Goal: Transaction & Acquisition: Purchase product/service

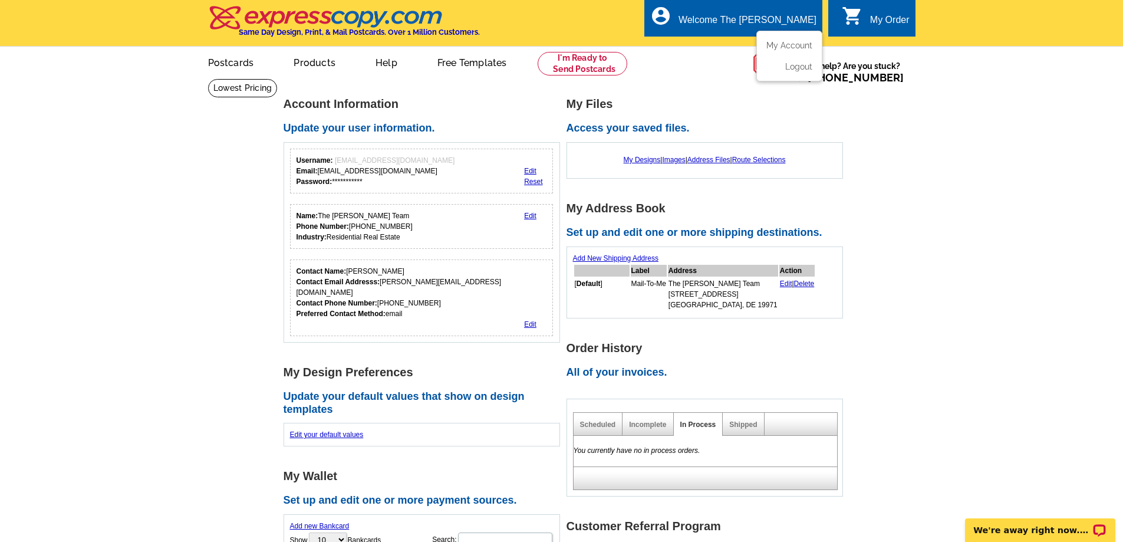
click at [757, 15] on div "Welcome The [PERSON_NAME]" at bounding box center [748, 23] width 138 height 17
click at [222, 61] on link "Postcards" at bounding box center [230, 62] width 83 height 28
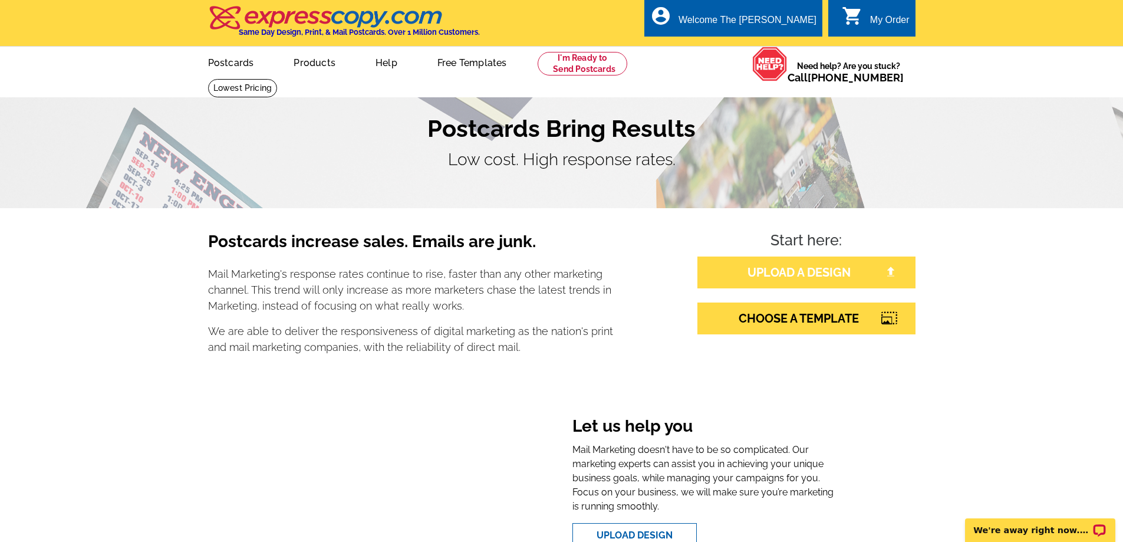
click at [786, 275] on link "UPLOAD A DESIGN" at bounding box center [806, 272] width 218 height 32
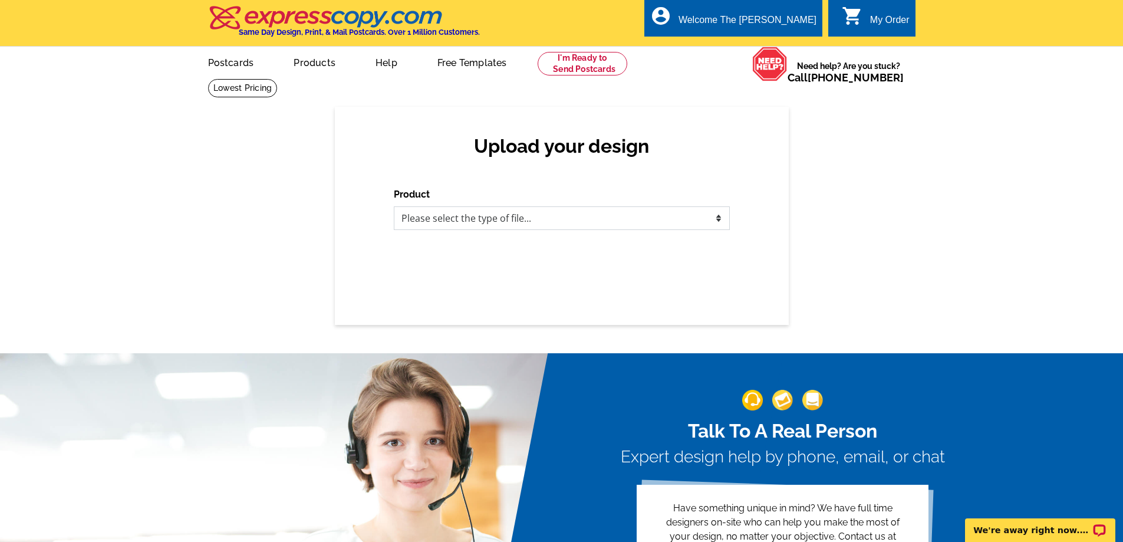
click at [490, 218] on select "Please select the type of file... Postcards Business Cards Letters and flyers G…" at bounding box center [562, 218] width 336 height 24
select select "1"
click at [394, 207] on select "Please select the type of file... Postcards Business Cards Letters and flyers G…" at bounding box center [562, 218] width 336 height 24
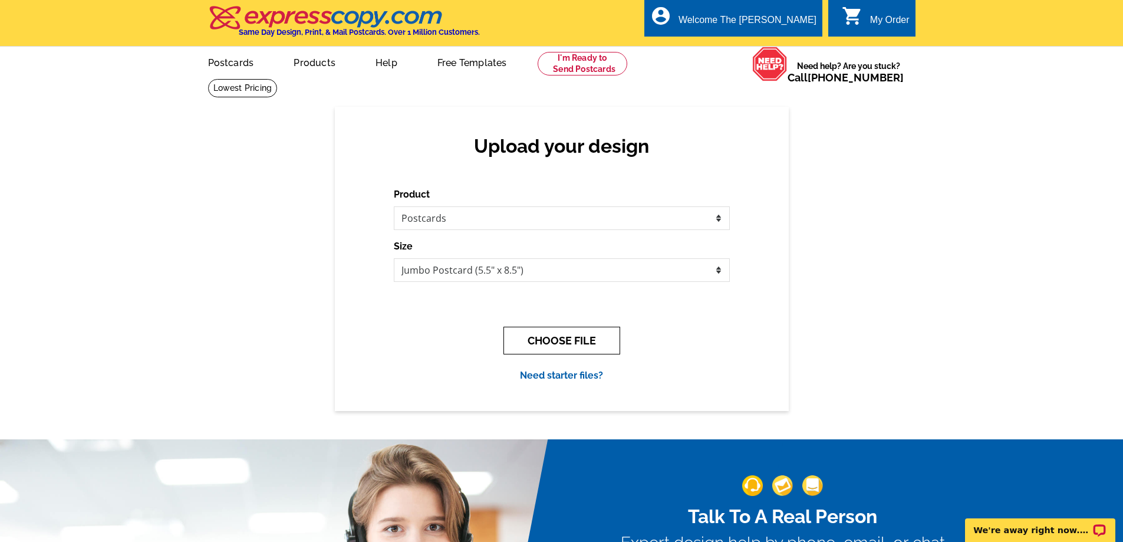
click at [544, 343] on button "CHOOSE FILE" at bounding box center [561, 341] width 117 height 28
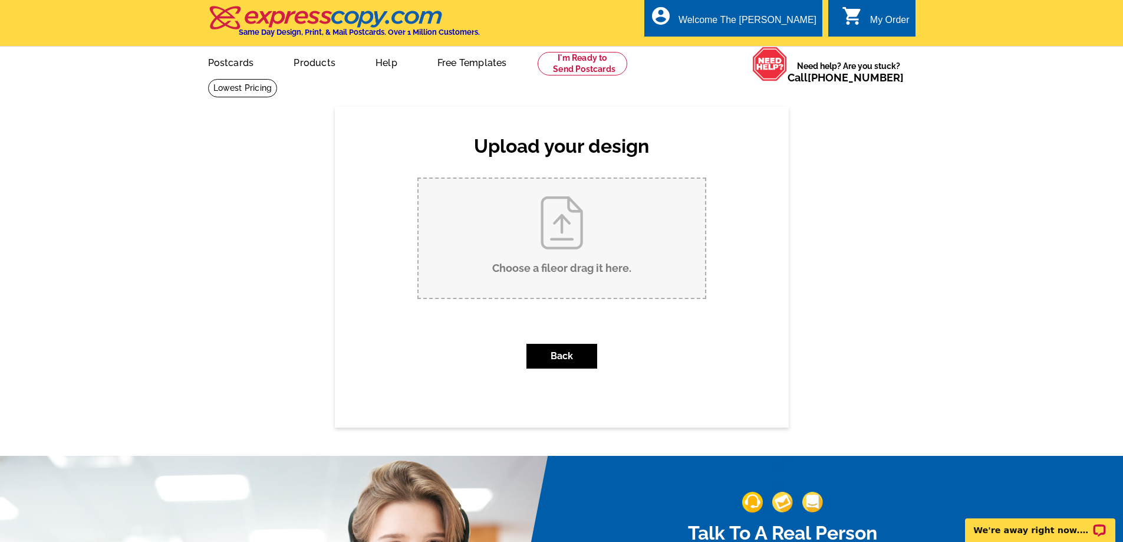
click at [562, 252] on input "Choose a file or drag it here ." at bounding box center [562, 238] width 286 height 119
type input "C:\fakepath\Rental Department Postcard_91725.pdf"
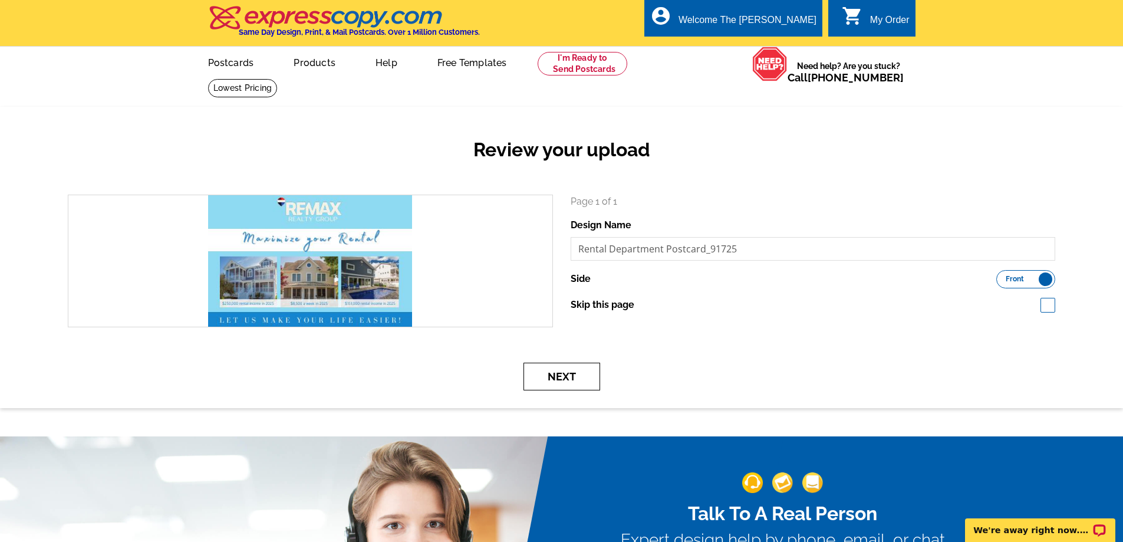
click at [561, 374] on button "Next" at bounding box center [561, 377] width 77 height 28
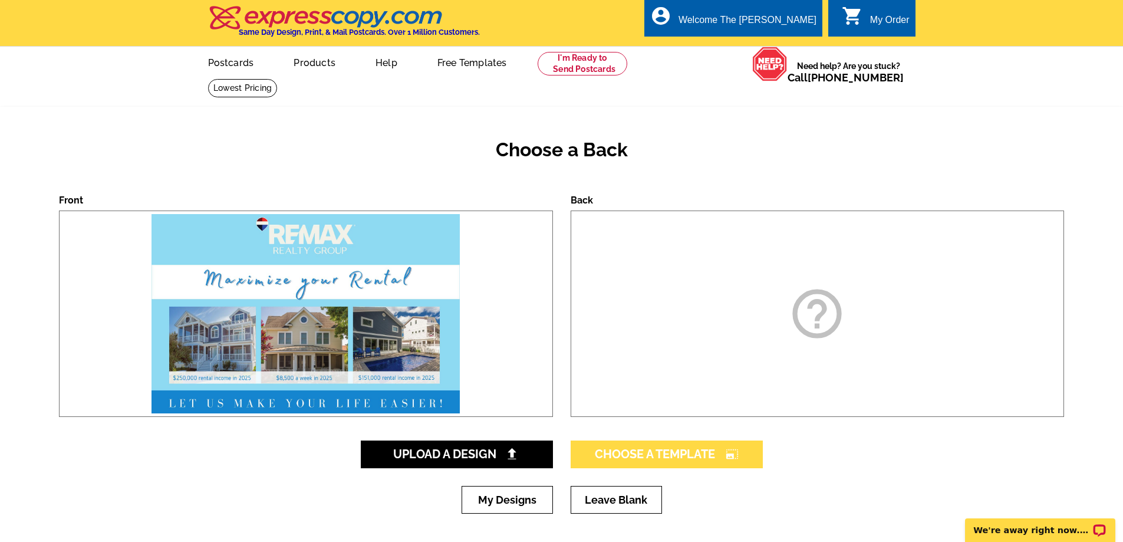
click at [697, 448] on span "Choose A Template photo_size_select_large" at bounding box center [667, 454] width 144 height 14
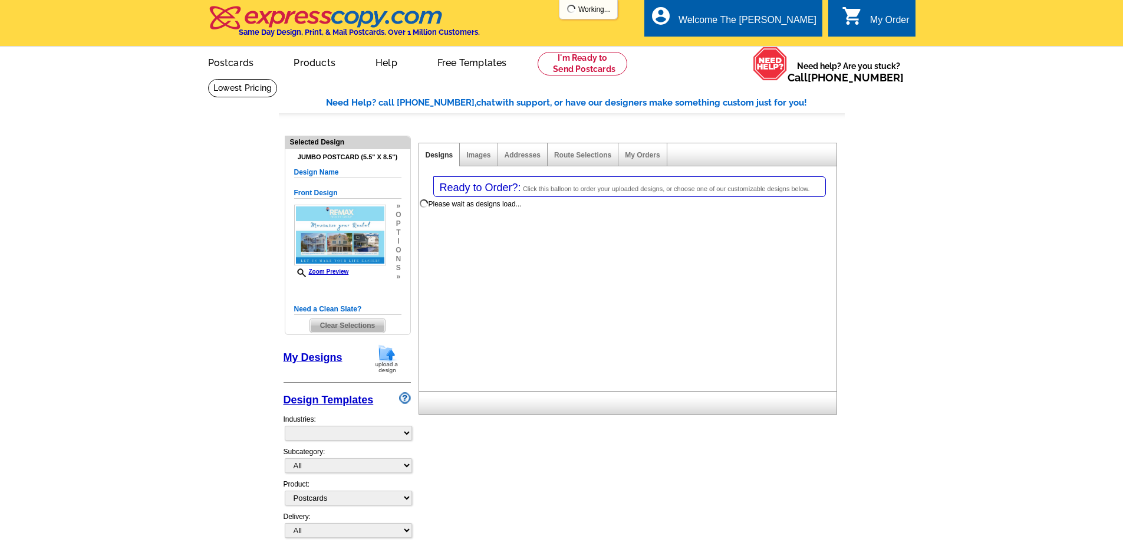
select select "1"
select select "2"
select select "back"
select select "785"
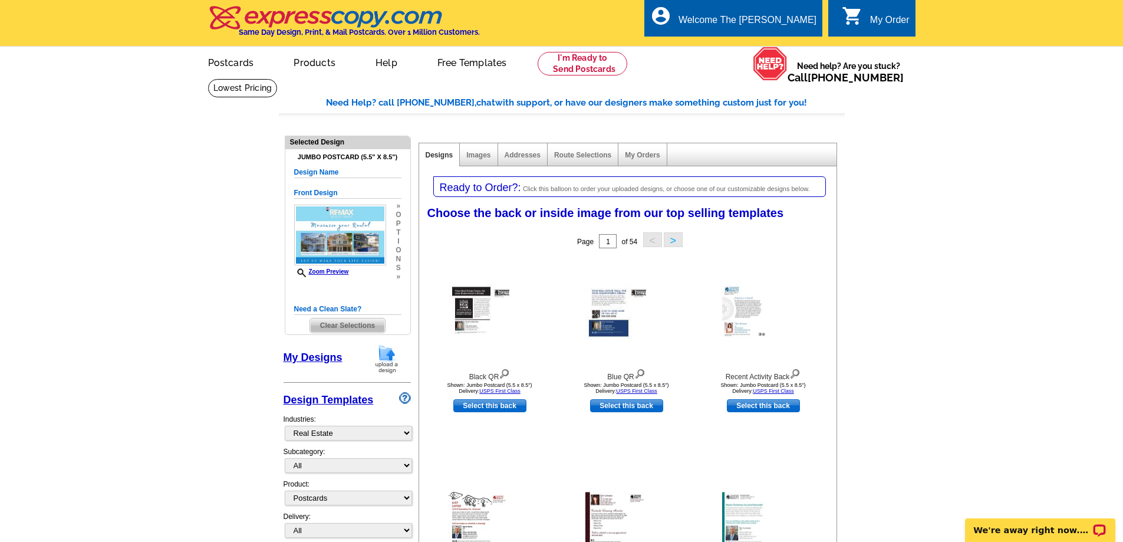
click at [387, 364] on img at bounding box center [386, 359] width 31 height 30
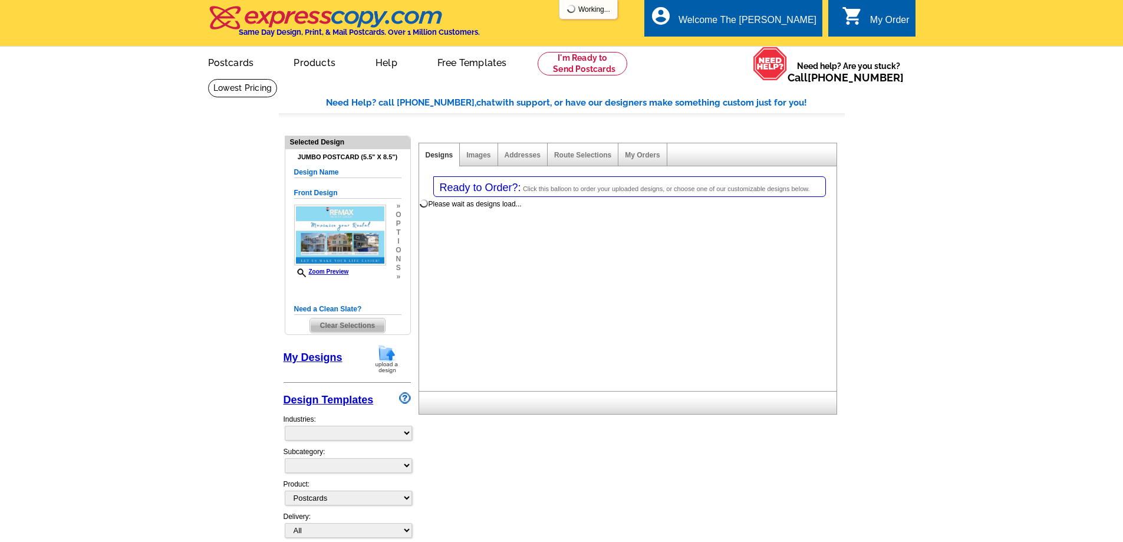
select select
select select "1"
select select "2"
select select "back"
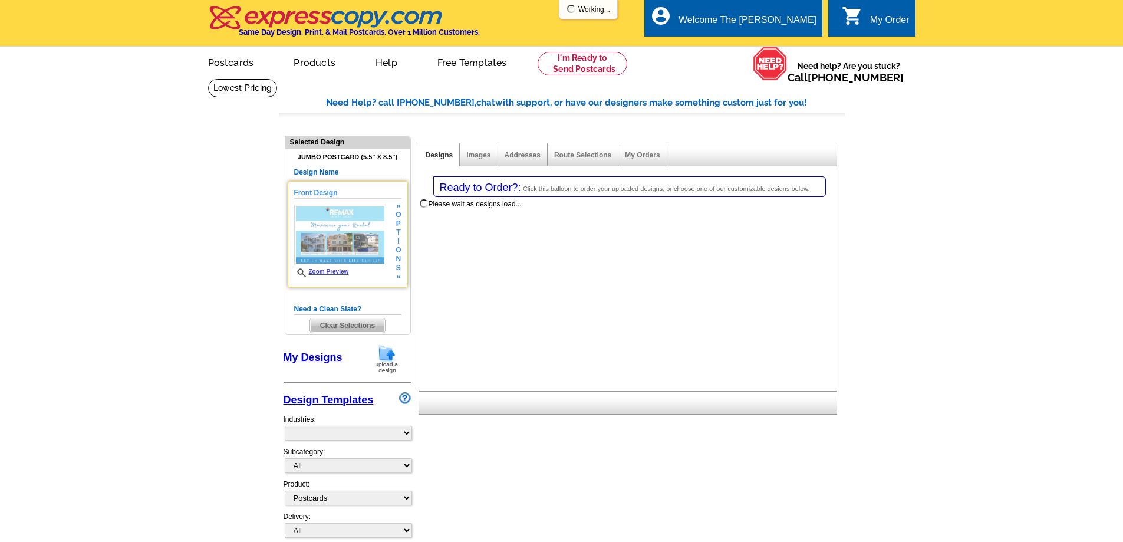
select select "785"
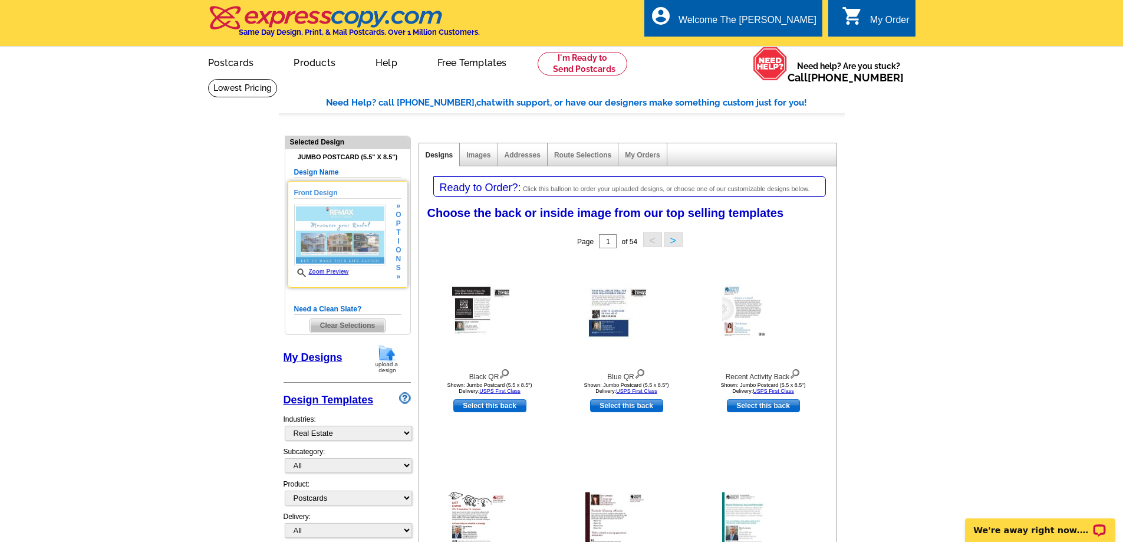
click at [363, 242] on img at bounding box center [340, 235] width 92 height 61
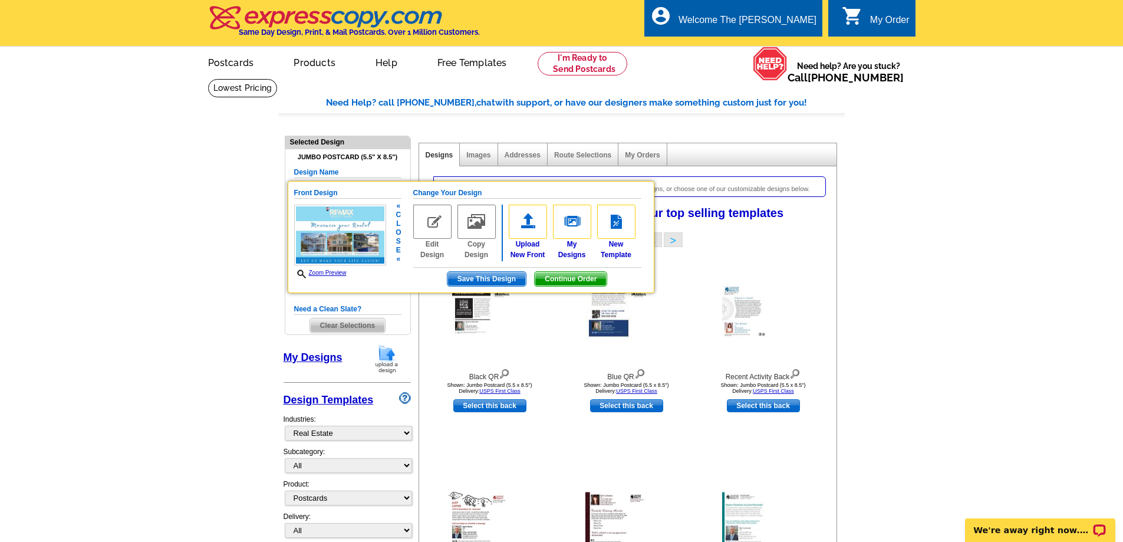
click at [575, 277] on span "Continue Order" at bounding box center [571, 279] width 72 height 14
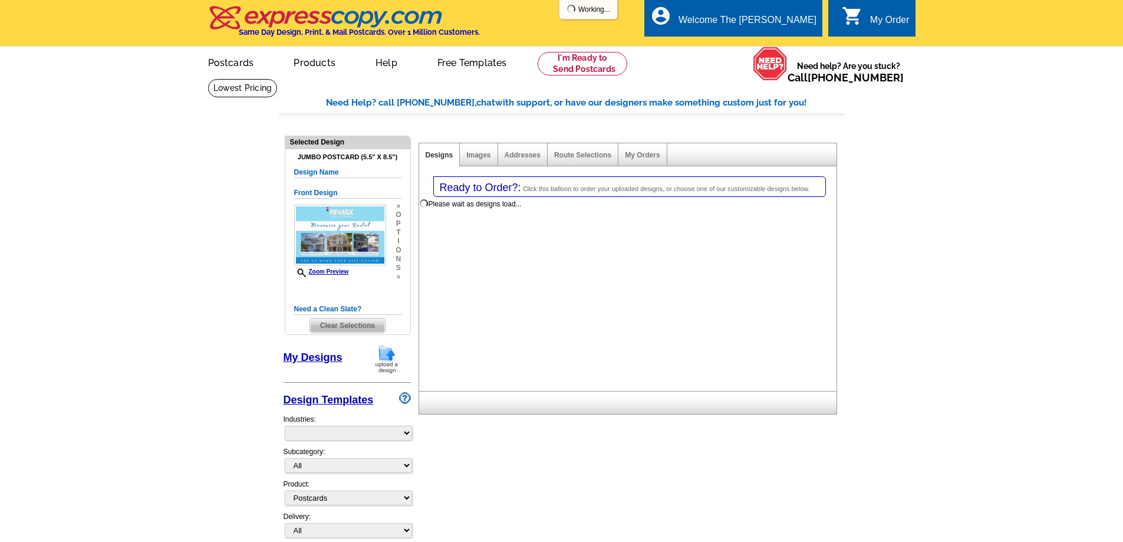
select select "1"
select select "2"
select select "back"
select select "785"
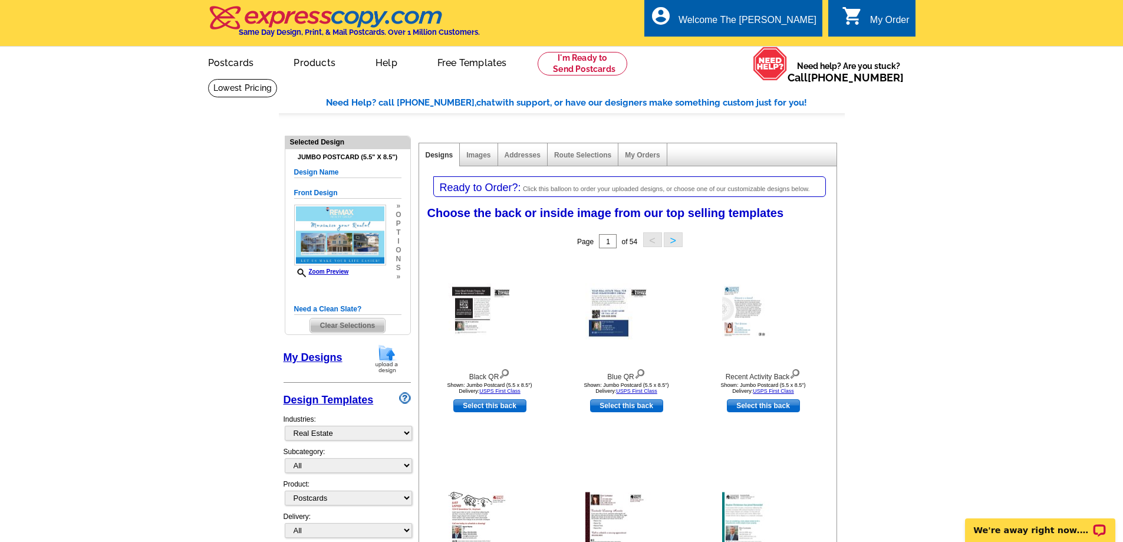
click at [308, 358] on link "My Designs" at bounding box center [313, 357] width 59 height 12
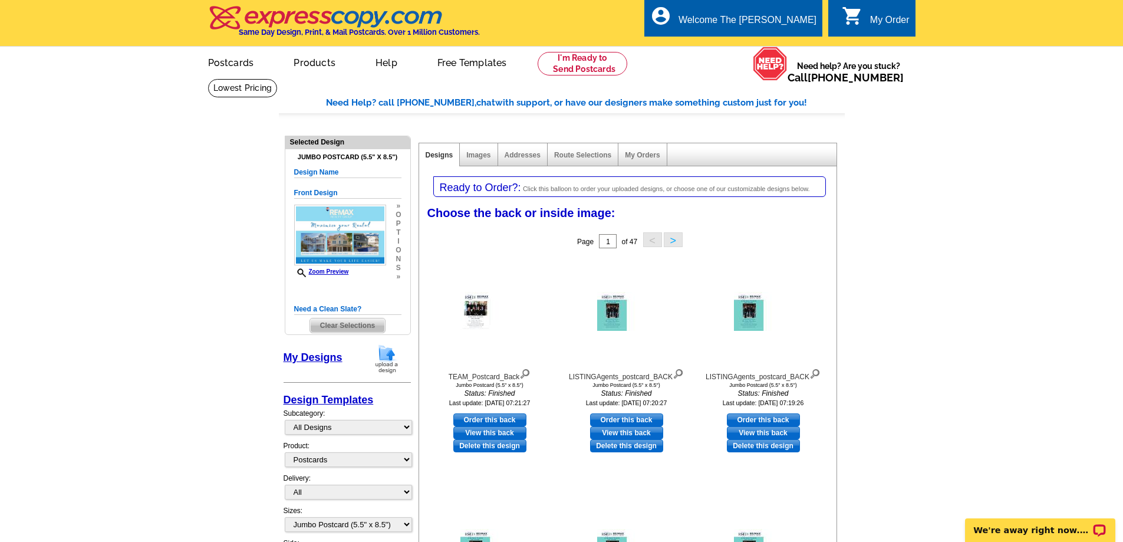
click at [391, 358] on img at bounding box center [386, 359] width 31 height 30
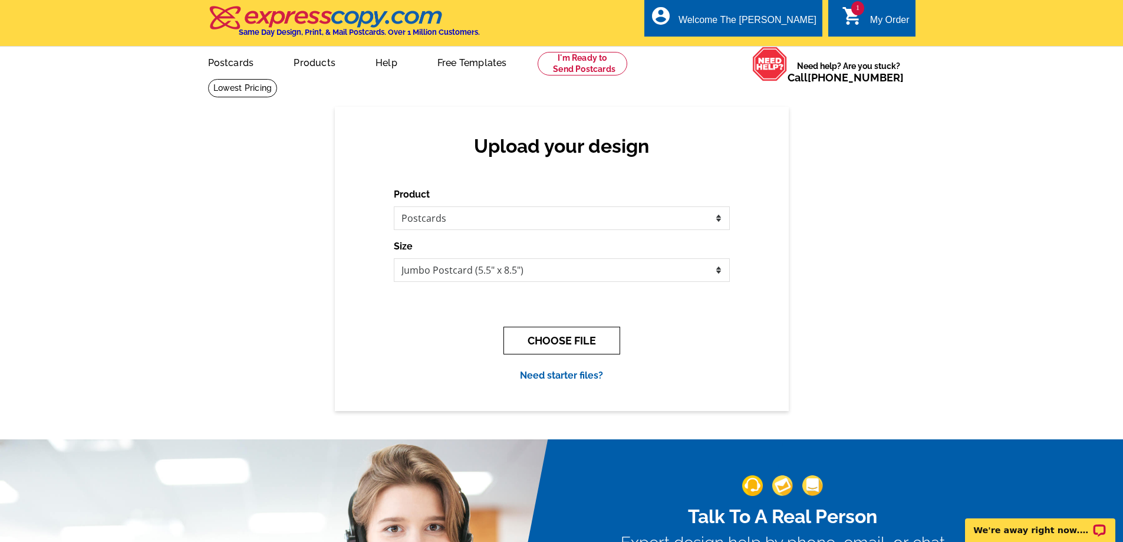
click at [554, 337] on button "CHOOSE FILE" at bounding box center [561, 341] width 117 height 28
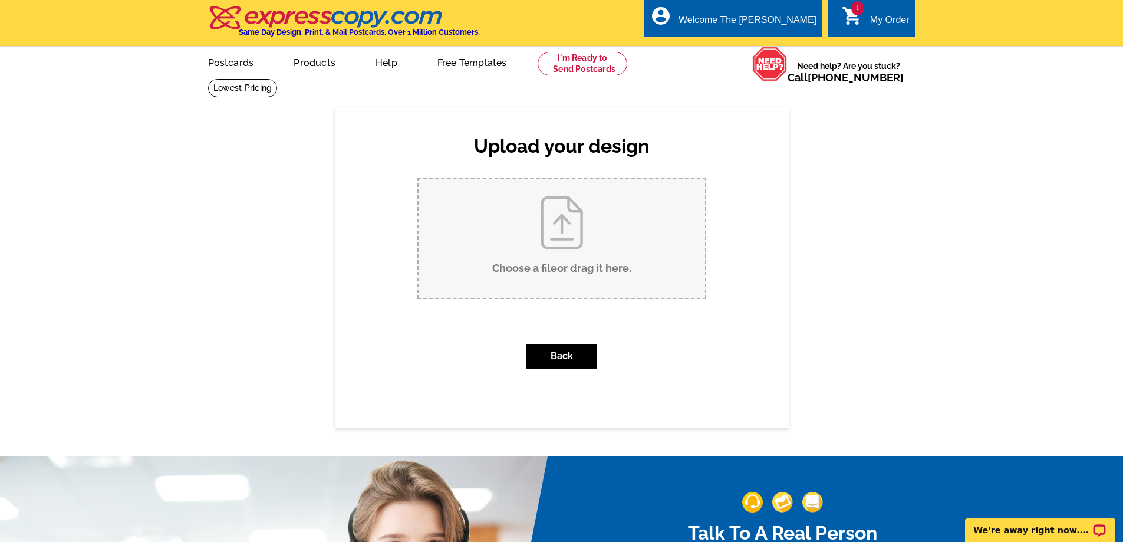
click at [549, 245] on input "Choose a file or drag it here ." at bounding box center [562, 238] width 286 height 119
type input "C:\fakepath\Rental Department Postcard_91725 (1).pdf"
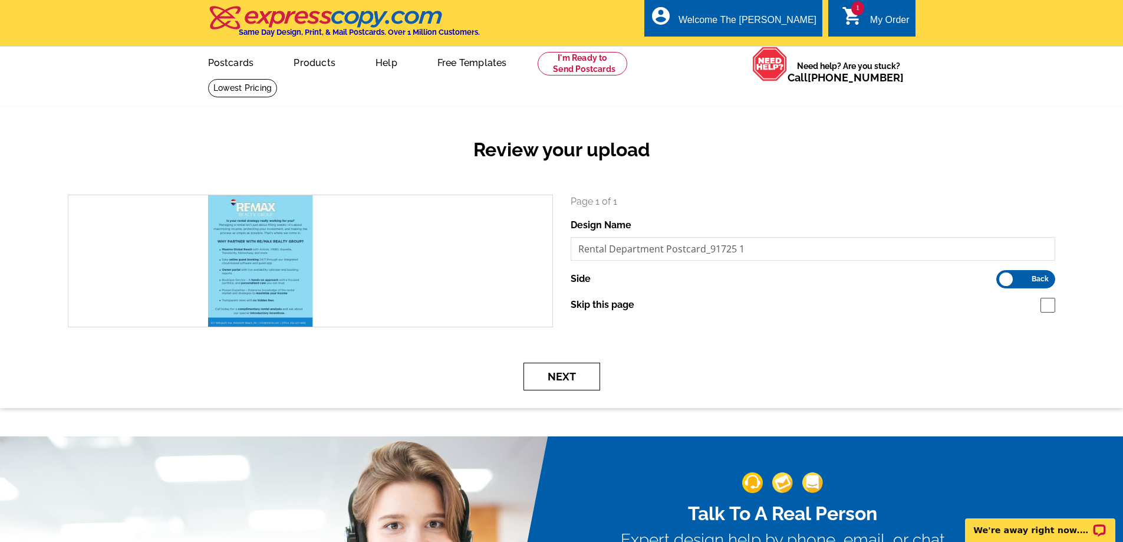
click at [537, 388] on button "Next" at bounding box center [561, 377] width 77 height 28
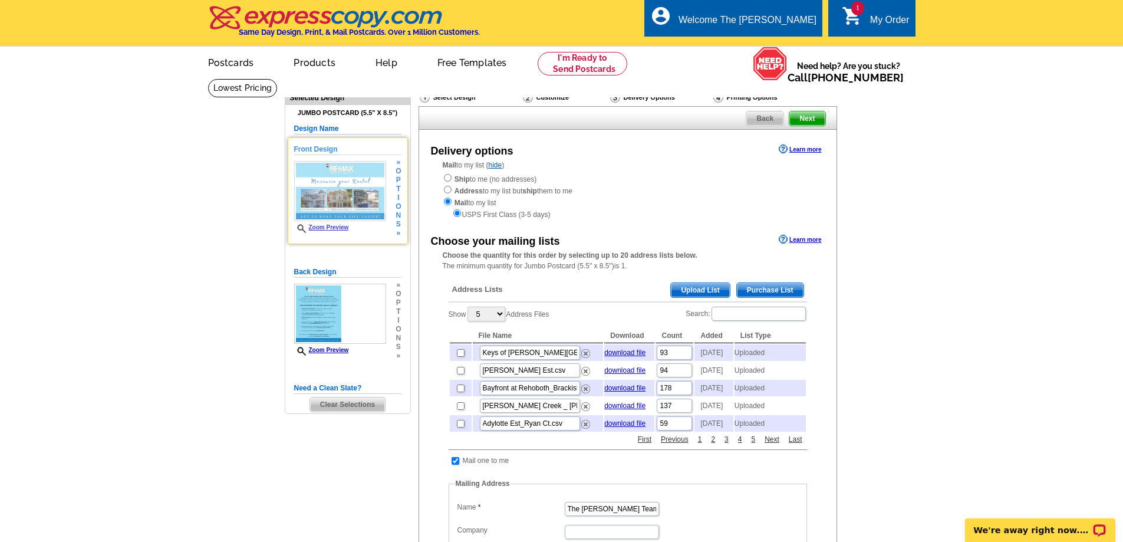
click at [330, 228] on link "Zoom Preview" at bounding box center [321, 227] width 55 height 6
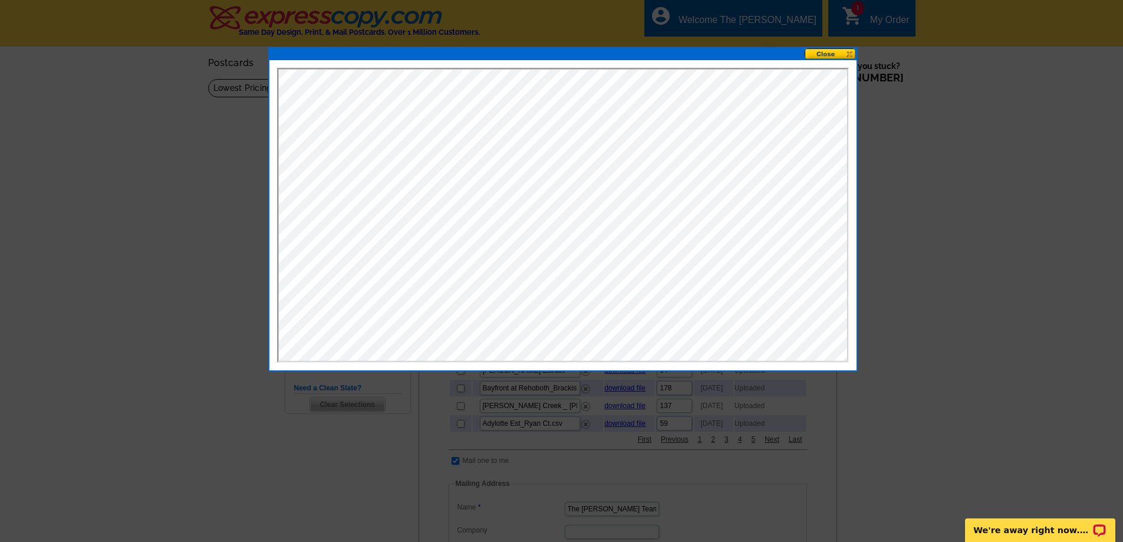
click at [828, 54] on button at bounding box center [831, 53] width 52 height 11
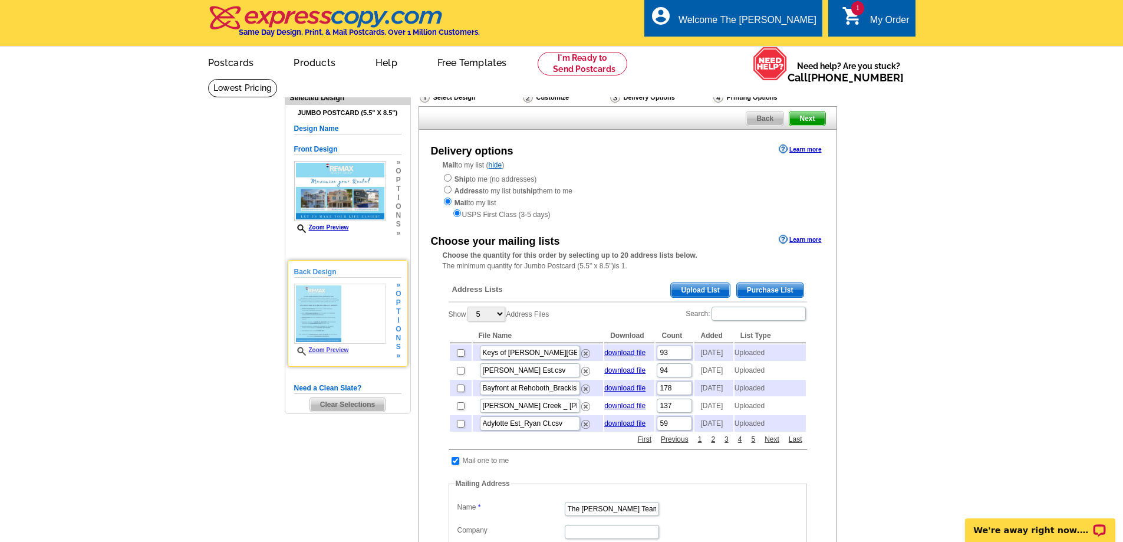
click at [325, 350] on link "Zoom Preview" at bounding box center [321, 350] width 55 height 6
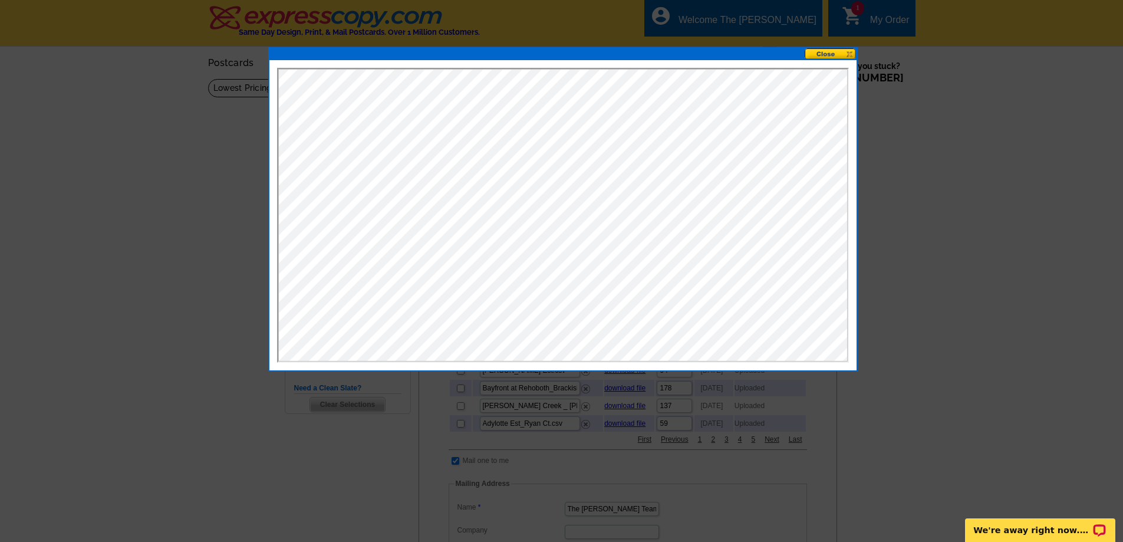
click at [829, 51] on button at bounding box center [831, 53] width 52 height 11
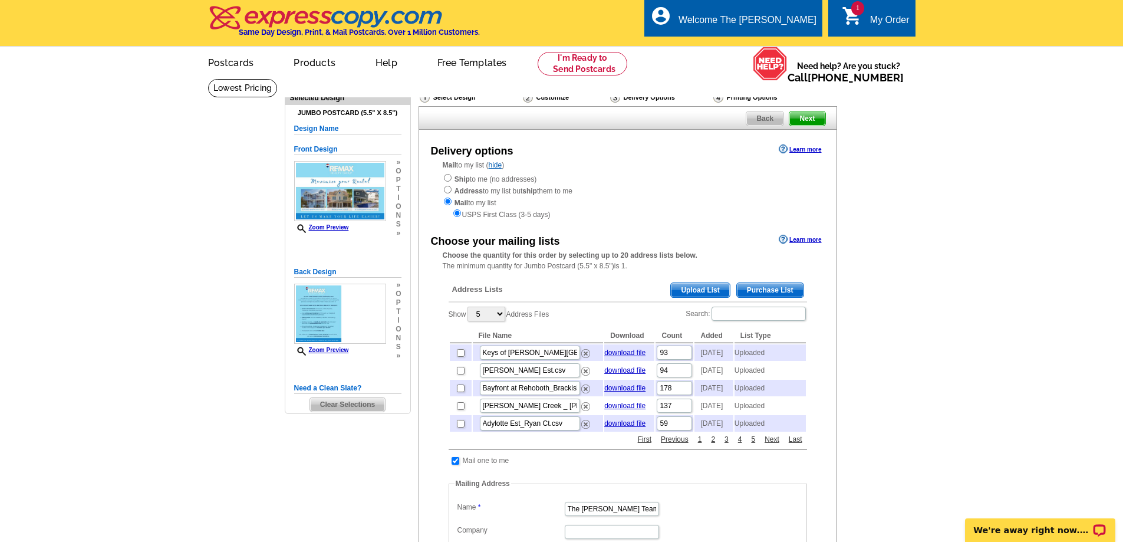
click at [698, 285] on span "Upload List" at bounding box center [700, 290] width 58 height 14
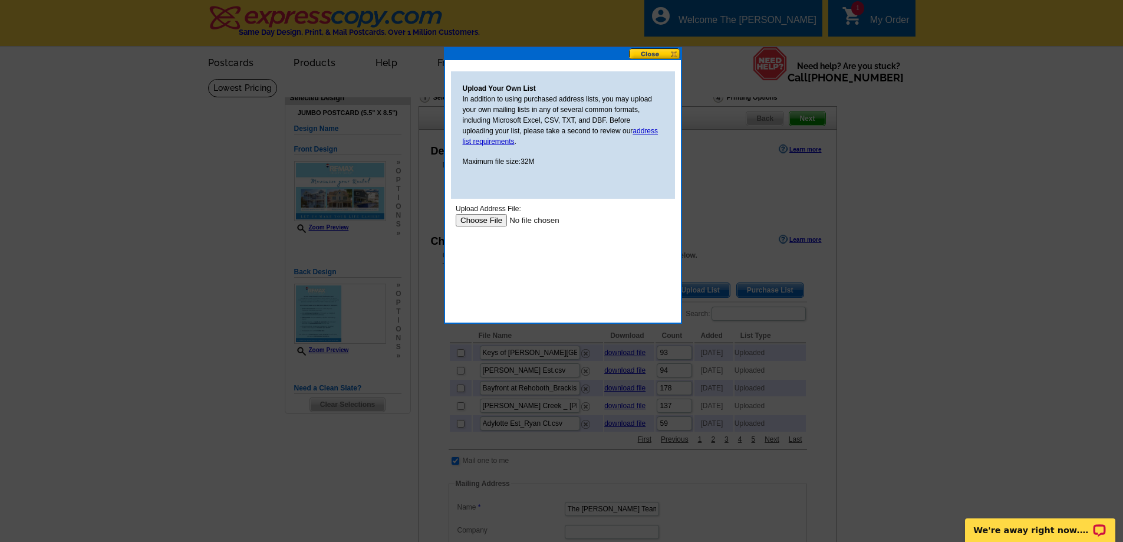
click at [480, 220] on input "file" at bounding box center [529, 220] width 149 height 12
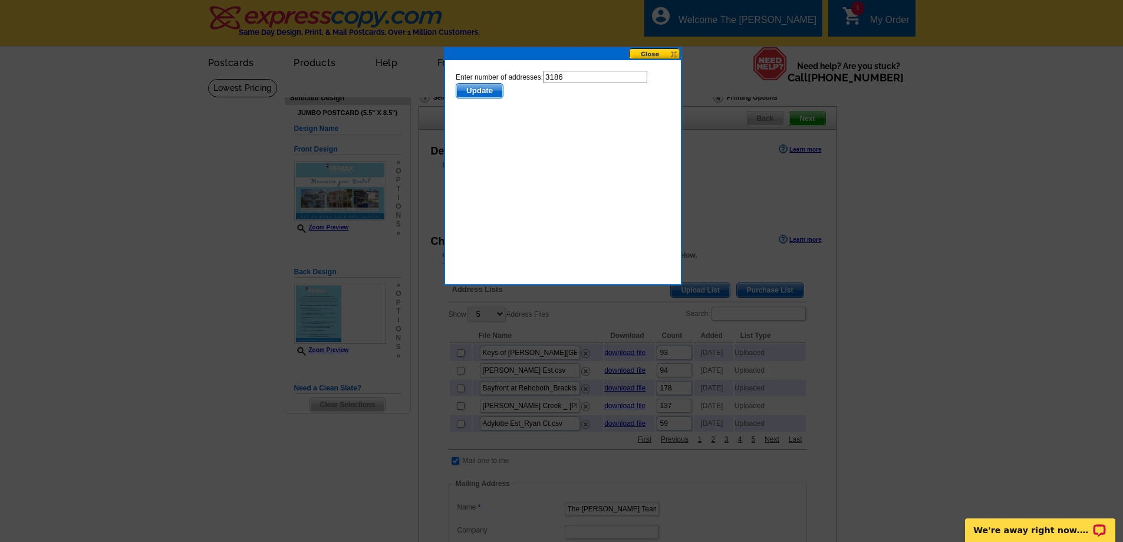
click at [481, 88] on span "Update" at bounding box center [479, 91] width 47 height 14
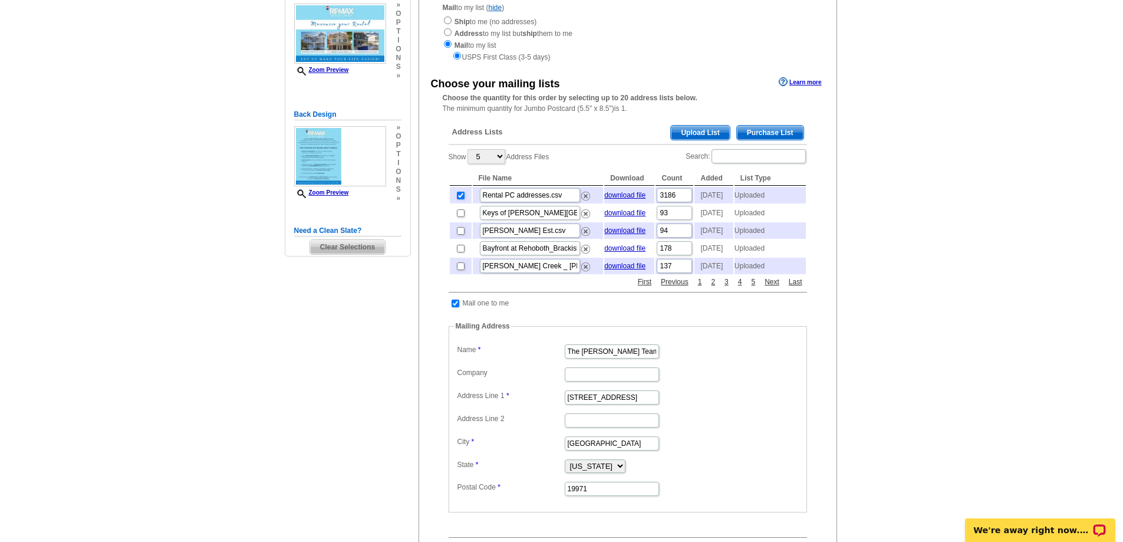
scroll to position [177, 0]
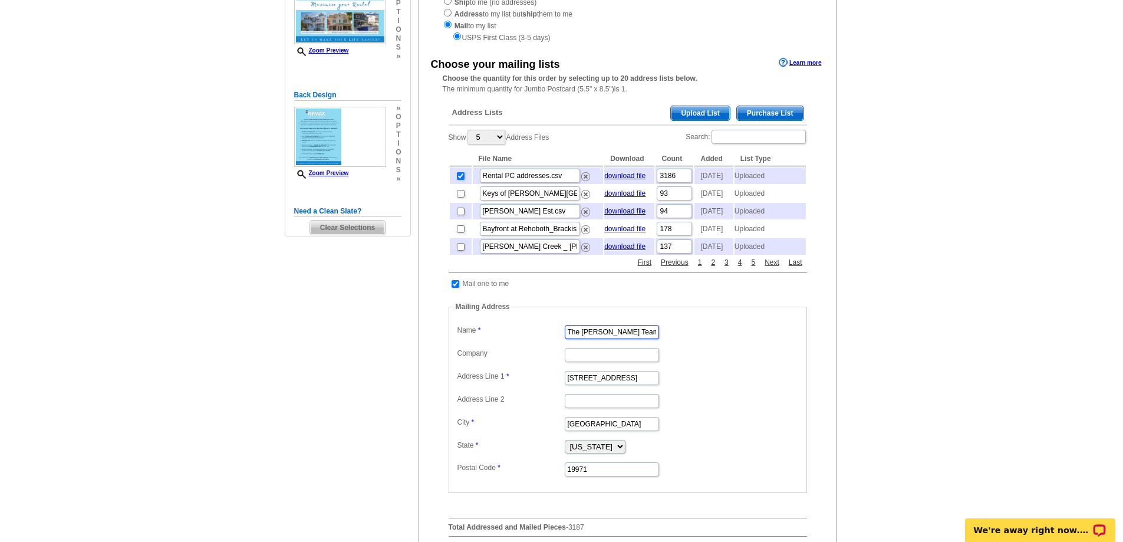
drag, startPoint x: 568, startPoint y: 357, endPoint x: 664, endPoint y: 352, distance: 96.8
click at [664, 340] on dd "The [PERSON_NAME] Team" at bounding box center [628, 331] width 347 height 18
type input "RE/MAX Realty Group"
type input "[STREET_ADDRESS]"
type input "RE/MAX Realty Group"
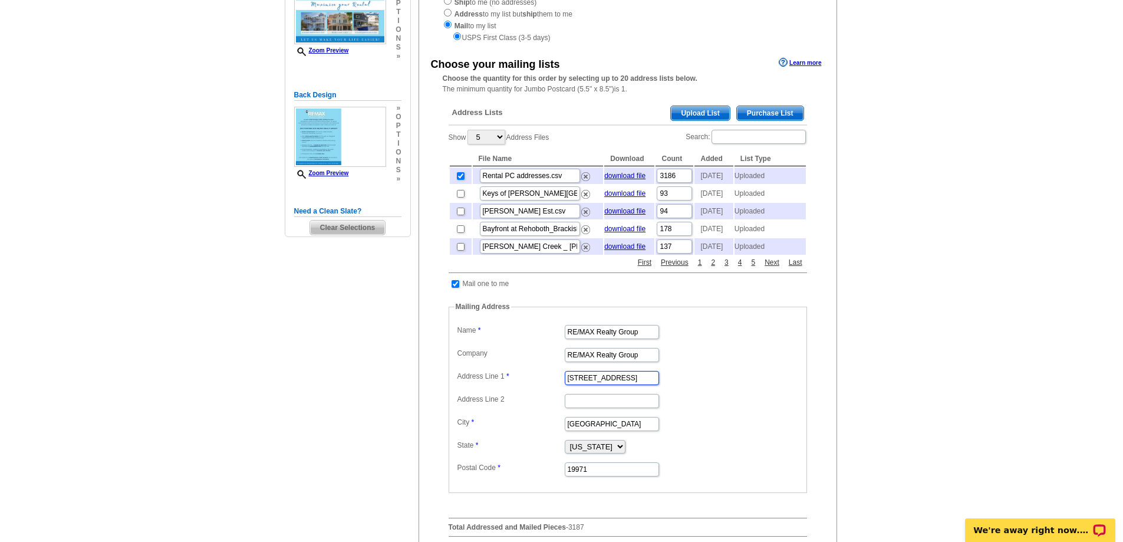
type input "[STREET_ADDRESS]"
drag, startPoint x: 643, startPoint y: 353, endPoint x: 544, endPoint y: 351, distance: 99.1
click at [544, 351] on dl "Label Mail-To-Me Name RE/MAX Realty Group Company RE/MAX Realty Group Address L…" at bounding box center [628, 400] width 347 height 156
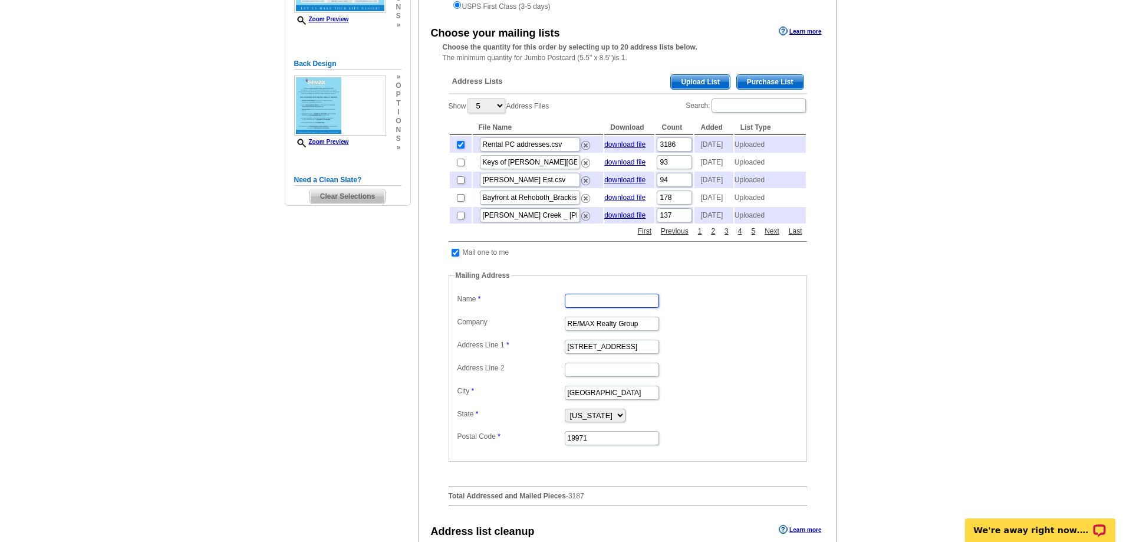
scroll to position [236, 0]
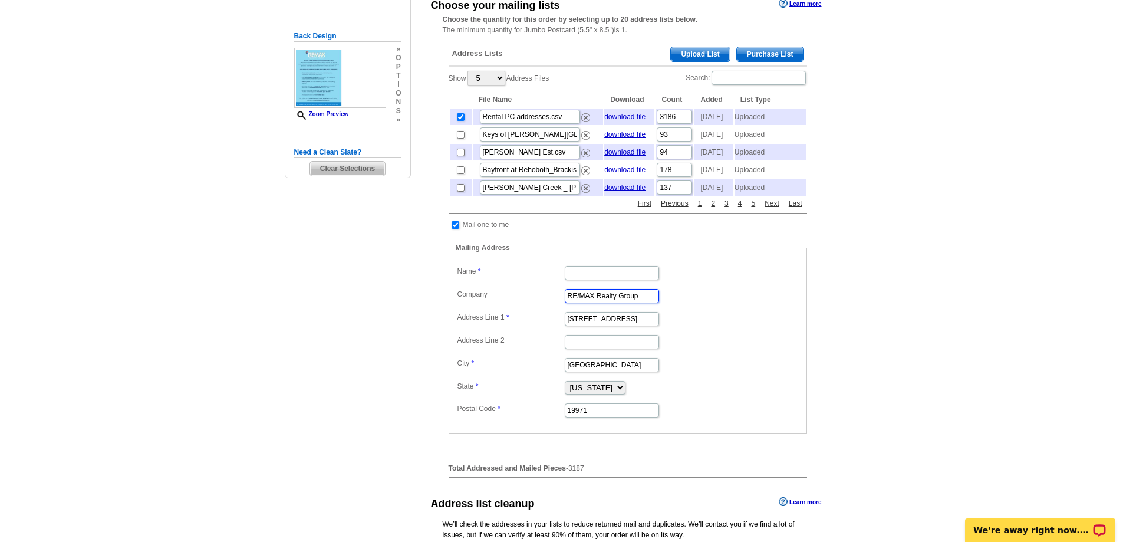
drag, startPoint x: 605, startPoint y: 320, endPoint x: 548, endPoint y: 320, distance: 57.8
click at [548, 320] on dl "Label Mail-To-Me Name Company RE/MAX Realty Group Address Line 1 [STREET_ADDRES…" at bounding box center [628, 341] width 347 height 156
click at [582, 280] on input "Name" at bounding box center [612, 273] width 94 height 14
paste input "RE/MAX Realty Group"
type input "RE/MAX Realty Group"
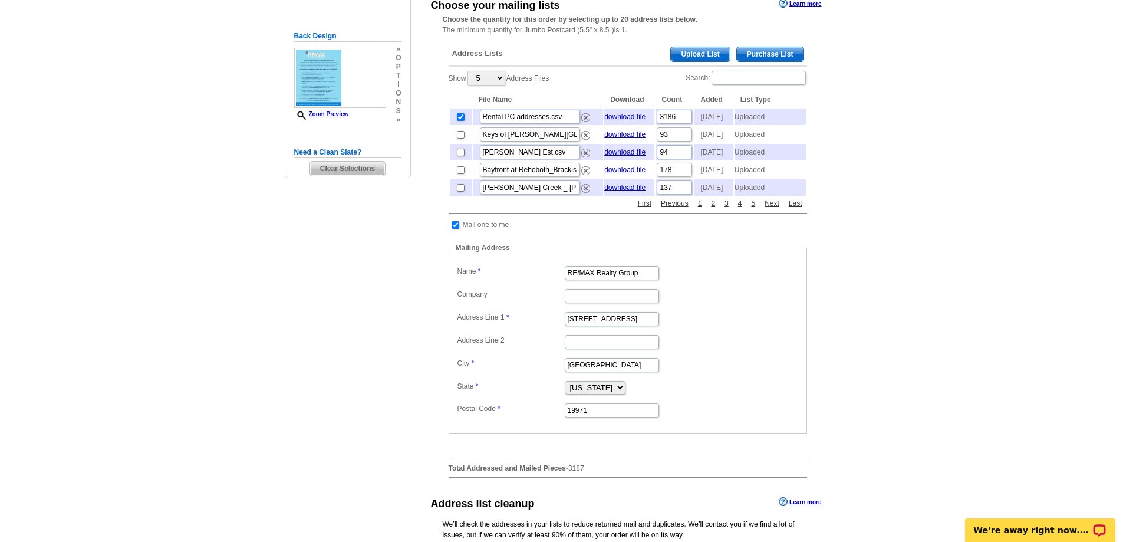
click at [779, 304] on dd at bounding box center [628, 295] width 347 height 18
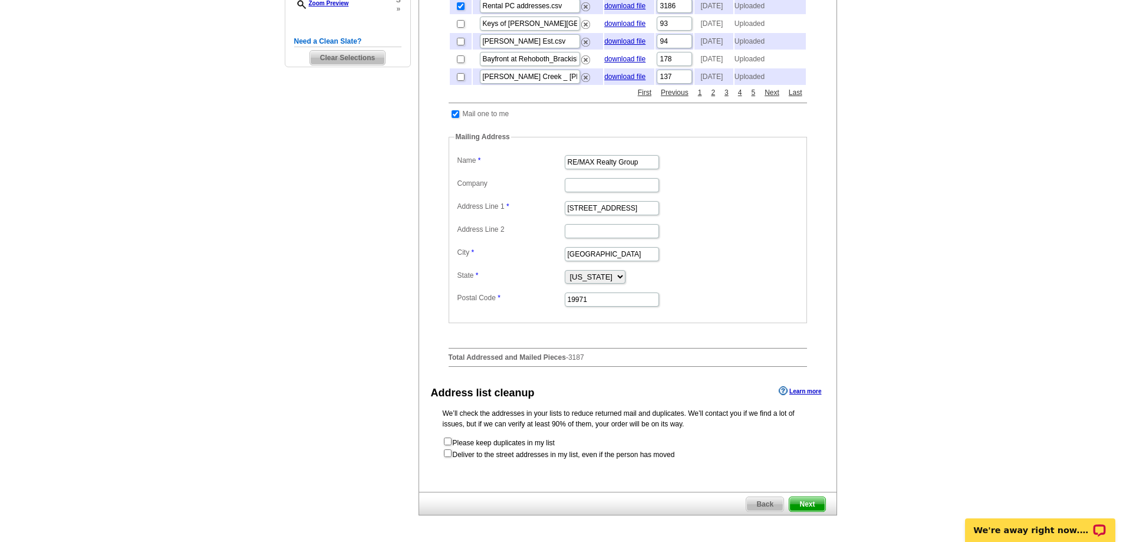
scroll to position [354, 0]
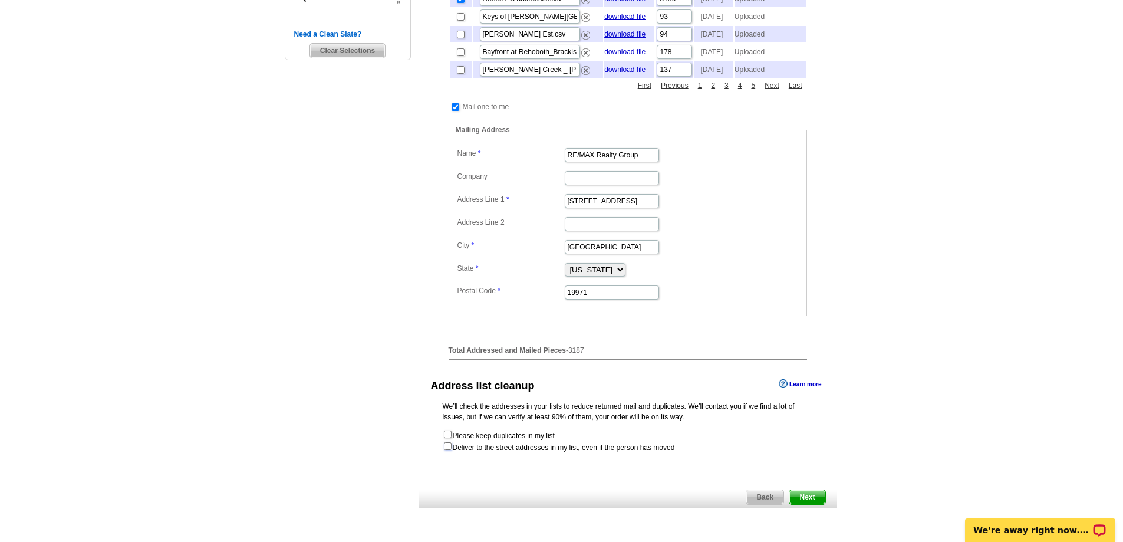
click at [449, 450] on input "checkbox" at bounding box center [448, 446] width 8 height 8
checkbox input "true"
radio input "true"
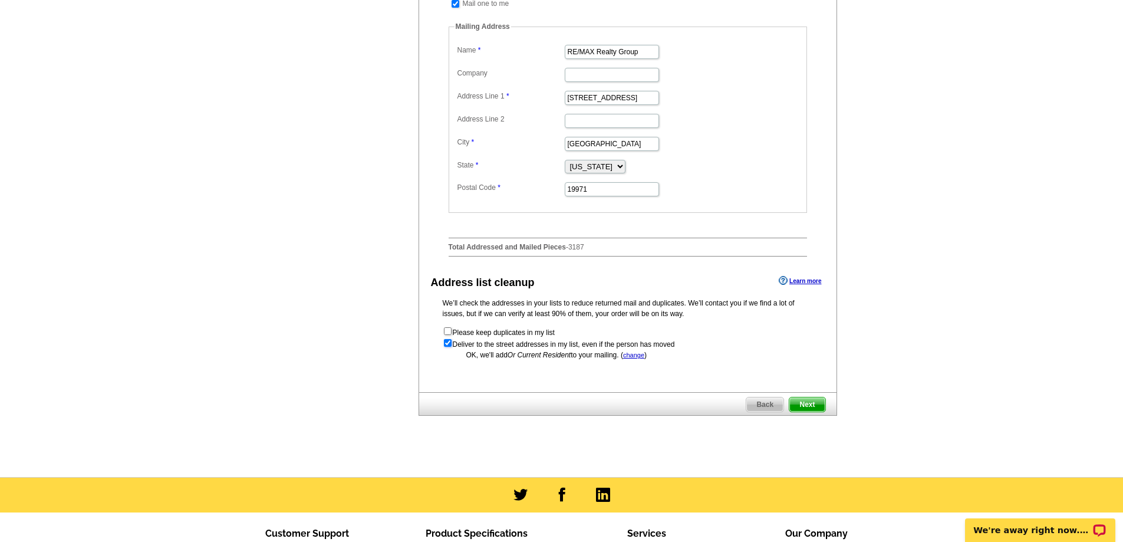
scroll to position [472, 0]
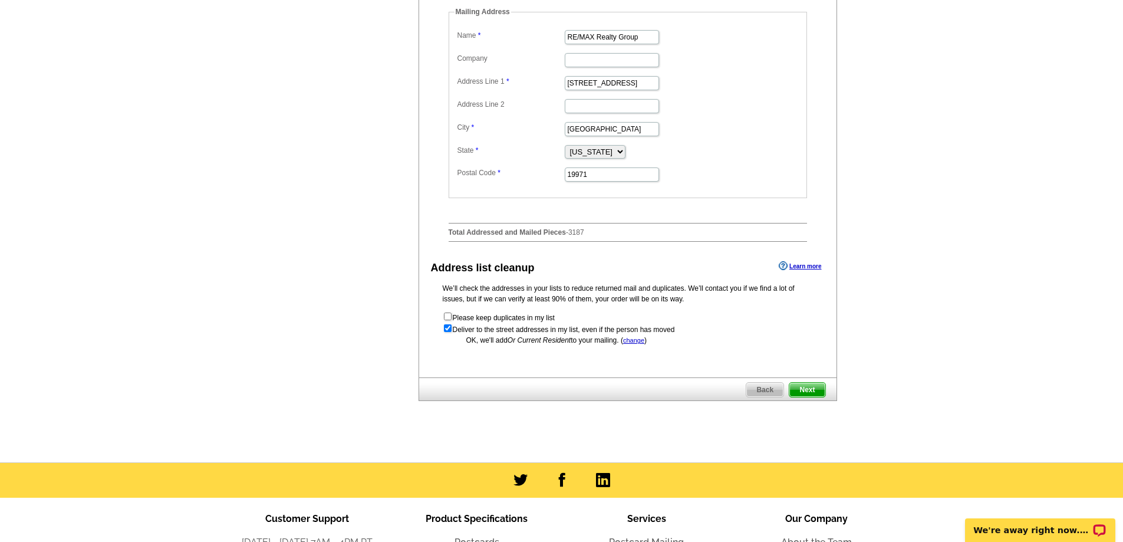
drag, startPoint x: 805, startPoint y: 413, endPoint x: 818, endPoint y: 420, distance: 15.3
click at [805, 397] on span "Next" at bounding box center [806, 390] width 35 height 14
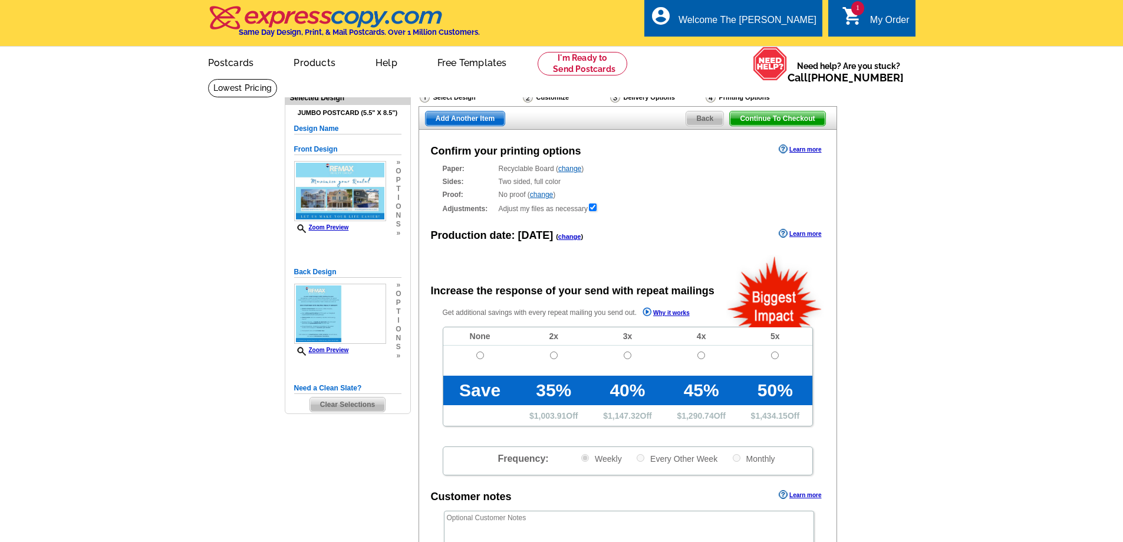
radio input "false"
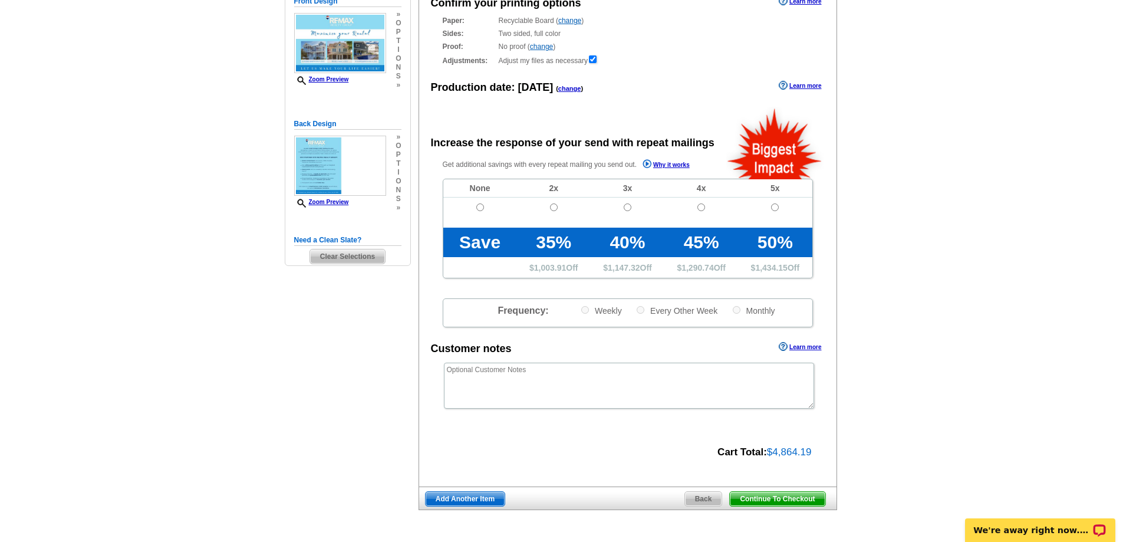
scroll to position [177, 0]
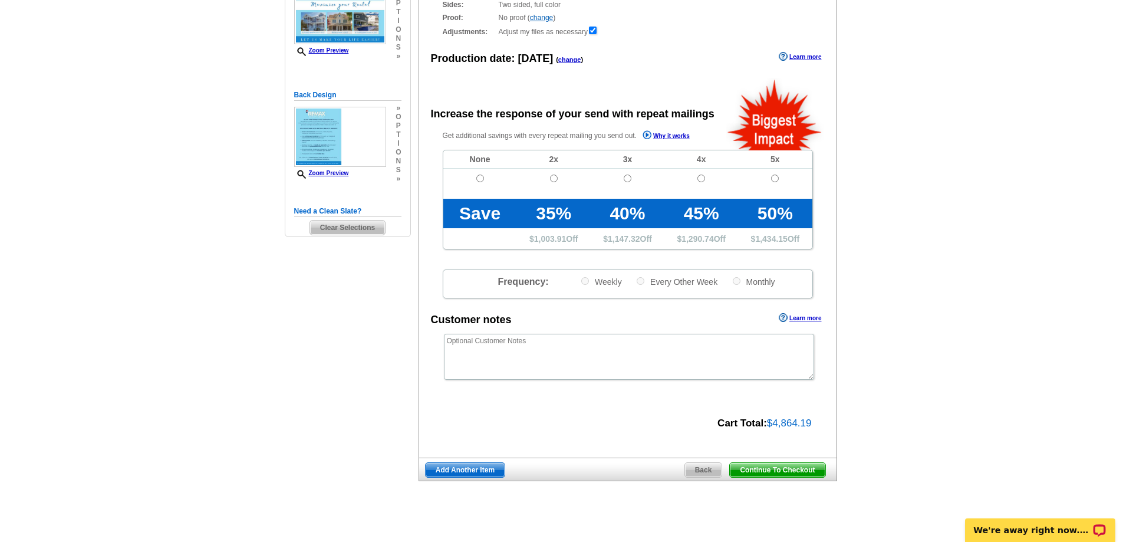
click at [774, 469] on span "Continue To Checkout" at bounding box center [777, 470] width 95 height 14
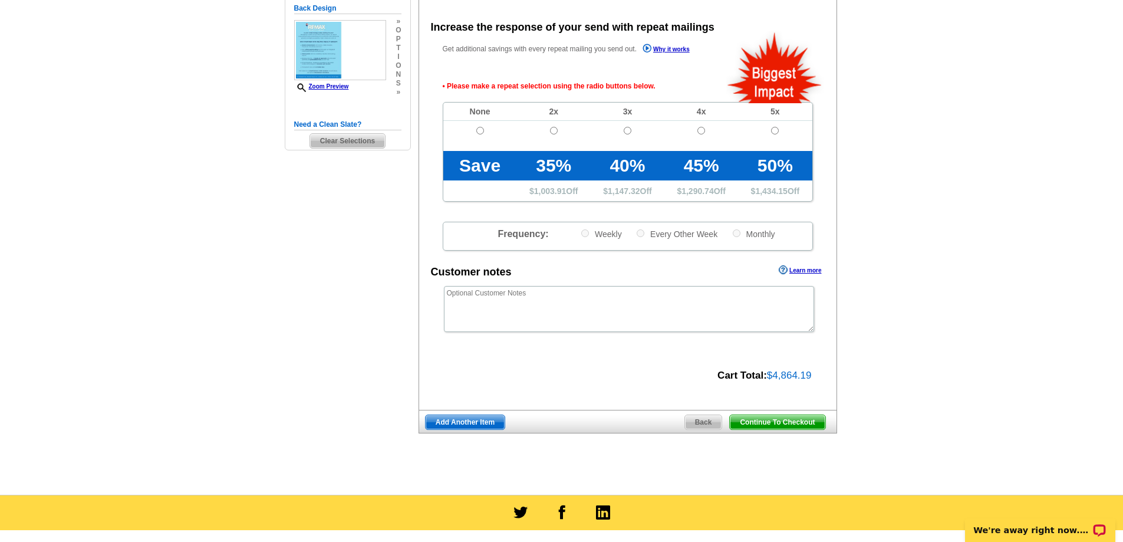
scroll to position [264, 0]
click at [480, 129] on input "radio" at bounding box center [480, 130] width 8 height 8
radio input "true"
click at [796, 423] on span "Continue To Checkout" at bounding box center [777, 421] width 95 height 14
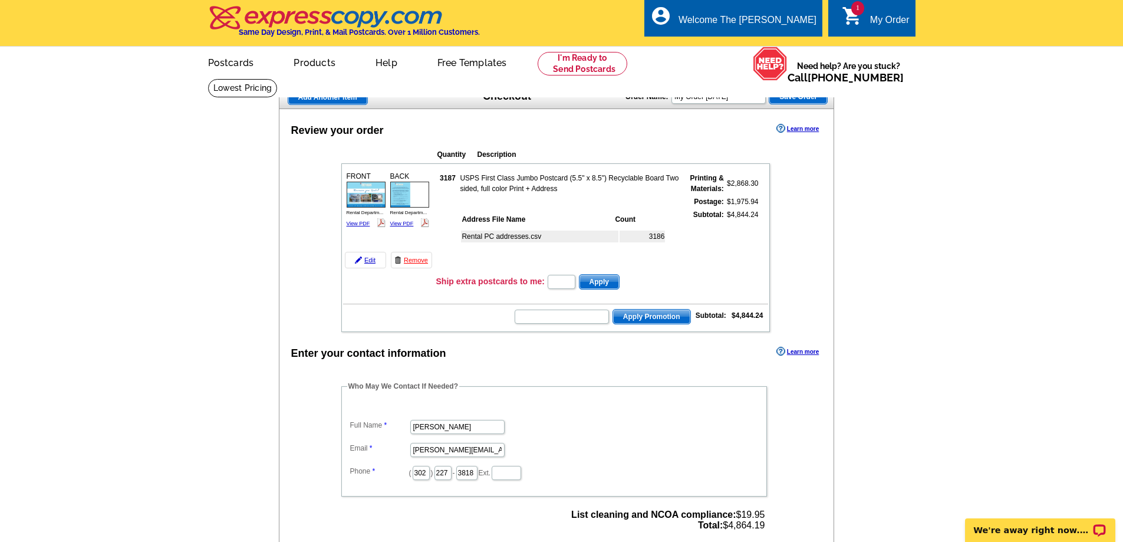
drag, startPoint x: 563, startPoint y: 307, endPoint x: 563, endPoint y: 315, distance: 8.3
click at [563, 307] on td "Apply Promotion Subtotal: $4,844.24" at bounding box center [555, 315] width 425 height 20
click at [567, 315] on input "text" at bounding box center [562, 316] width 94 height 14
type input "Grow20"
click at [659, 319] on span "Apply Promotion" at bounding box center [651, 316] width 77 height 14
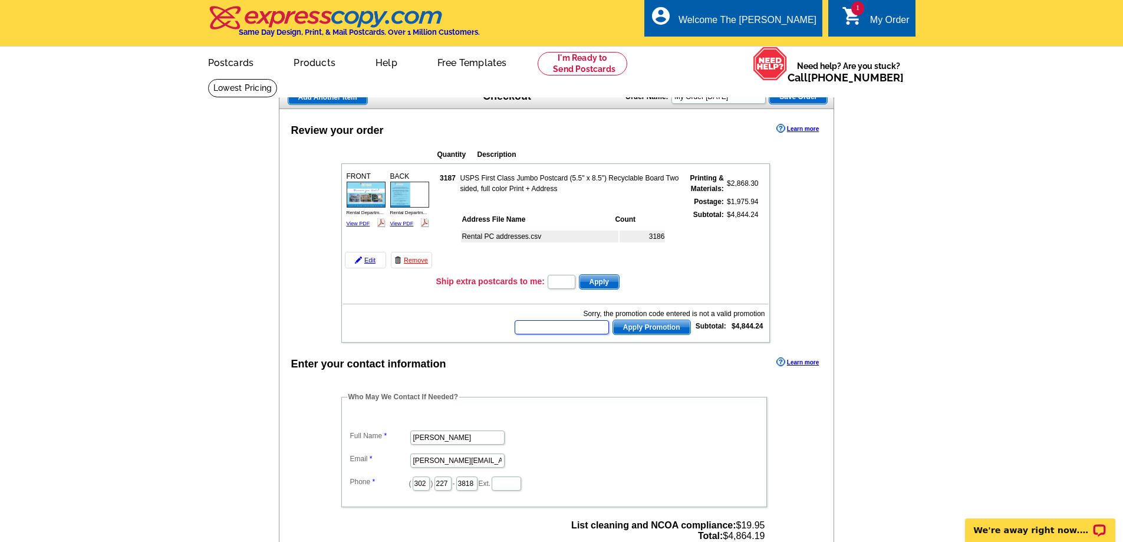
click at [567, 325] on input "text" at bounding box center [562, 327] width 94 height 14
type input "Grow09"
click at [666, 329] on span "Apply Promotion" at bounding box center [651, 327] width 77 height 14
click at [584, 325] on input "text" at bounding box center [562, 327] width 94 height 14
type input "Chat09"
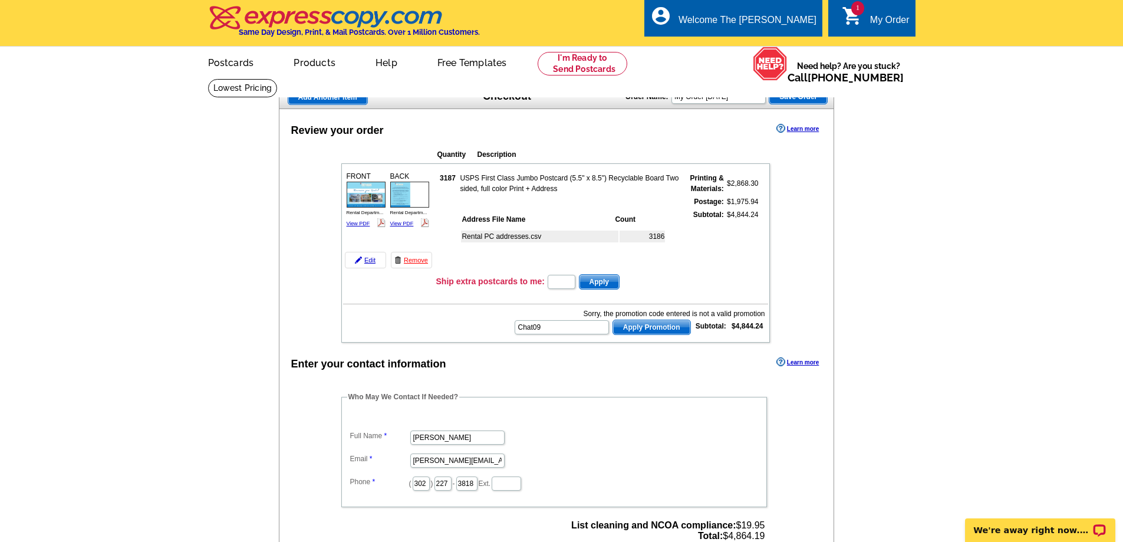
click at [654, 330] on span "Apply Promotion" at bounding box center [651, 327] width 77 height 14
click at [562, 330] on input "text" at bounding box center [562, 327] width 94 height 14
type input "Grow25"
drag, startPoint x: 648, startPoint y: 327, endPoint x: 664, endPoint y: 343, distance: 22.1
click at [649, 327] on span "Apply Promotion" at bounding box center [651, 327] width 77 height 14
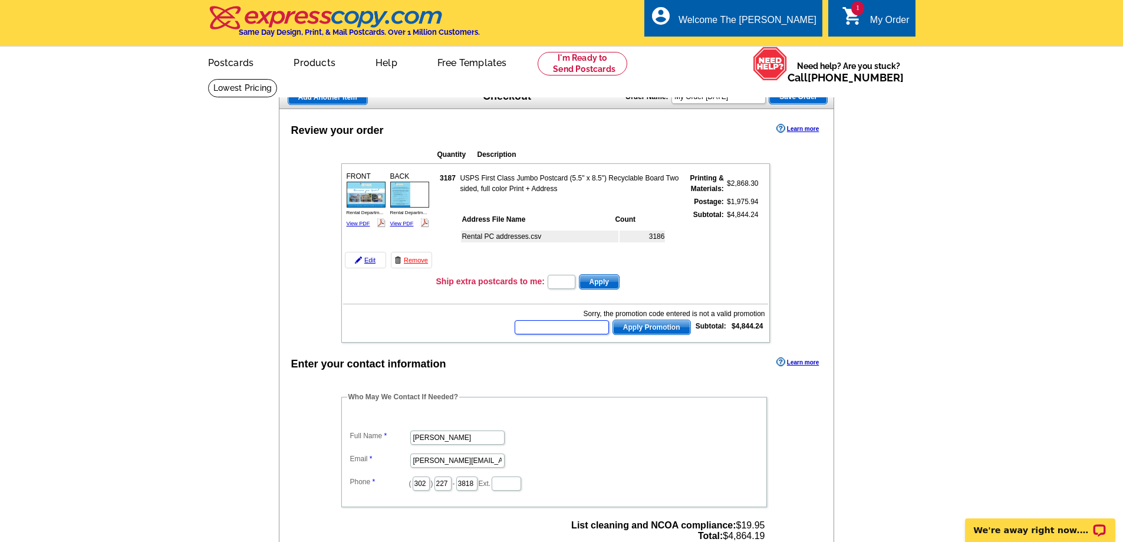
click at [559, 327] on input "text" at bounding box center [562, 327] width 94 height 14
type input "Chat25"
click at [653, 330] on span "Apply Promotion" at bounding box center [651, 327] width 77 height 14
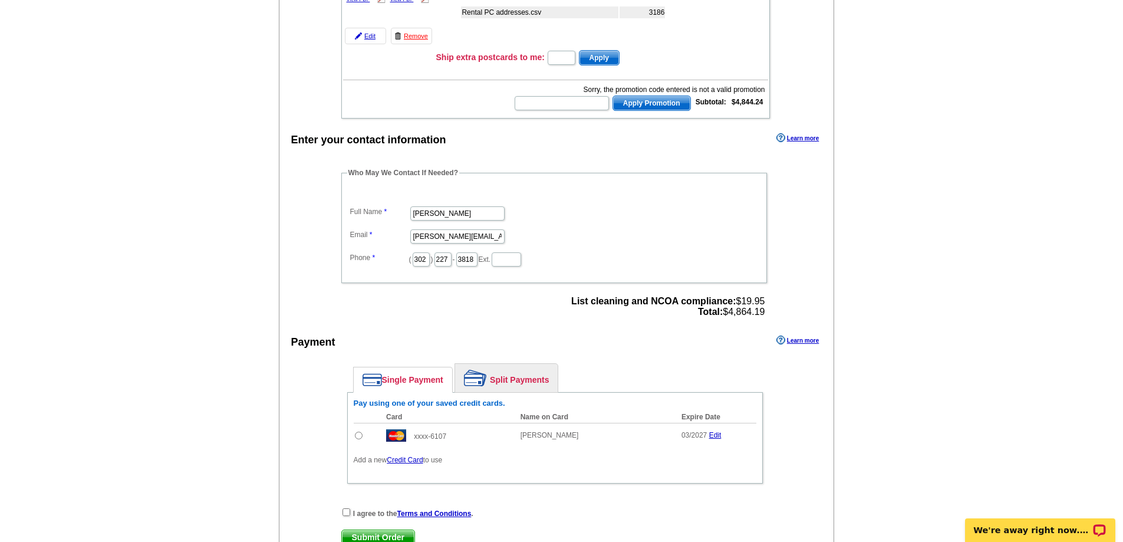
scroll to position [295, 0]
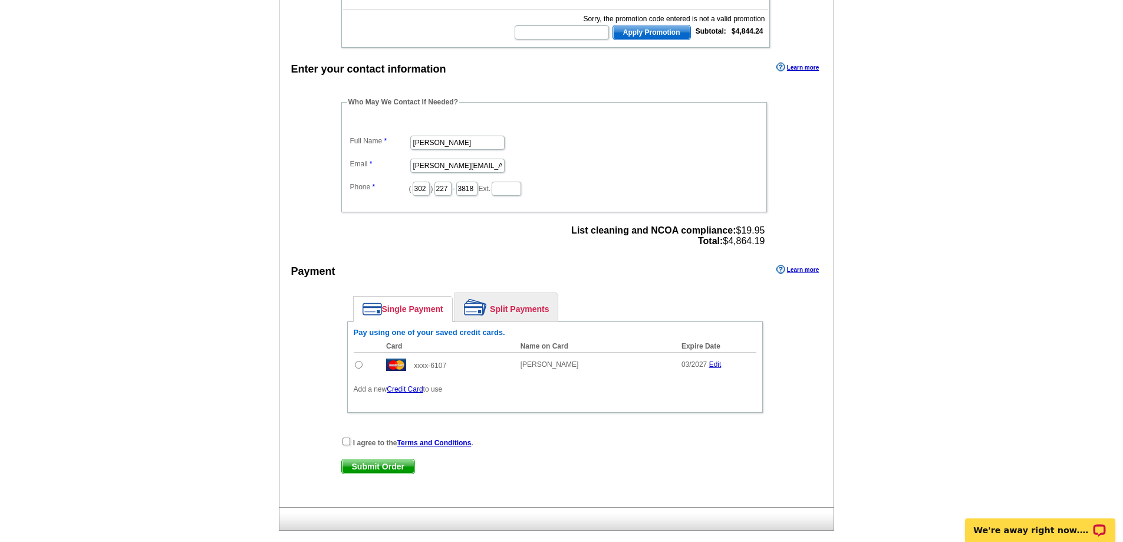
click at [402, 390] on link "Credit Card" at bounding box center [405, 389] width 36 height 8
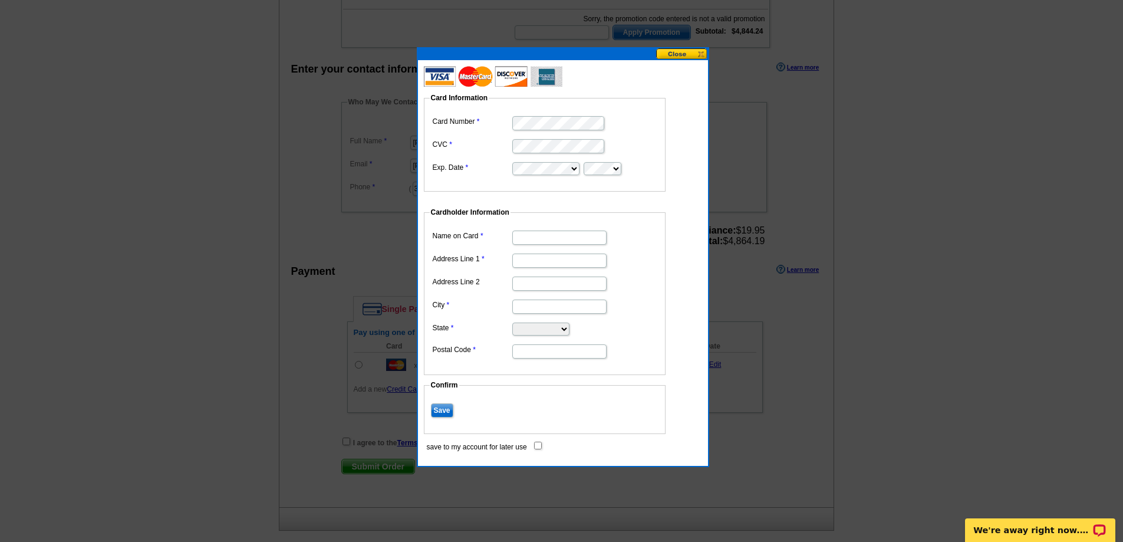
click at [558, 236] on input "Name on Card" at bounding box center [559, 237] width 94 height 14
type input "[PERSON_NAME]"
type input "[STREET_ADDRESS]"
type input "Rehoboth Beach"
select select "DE"
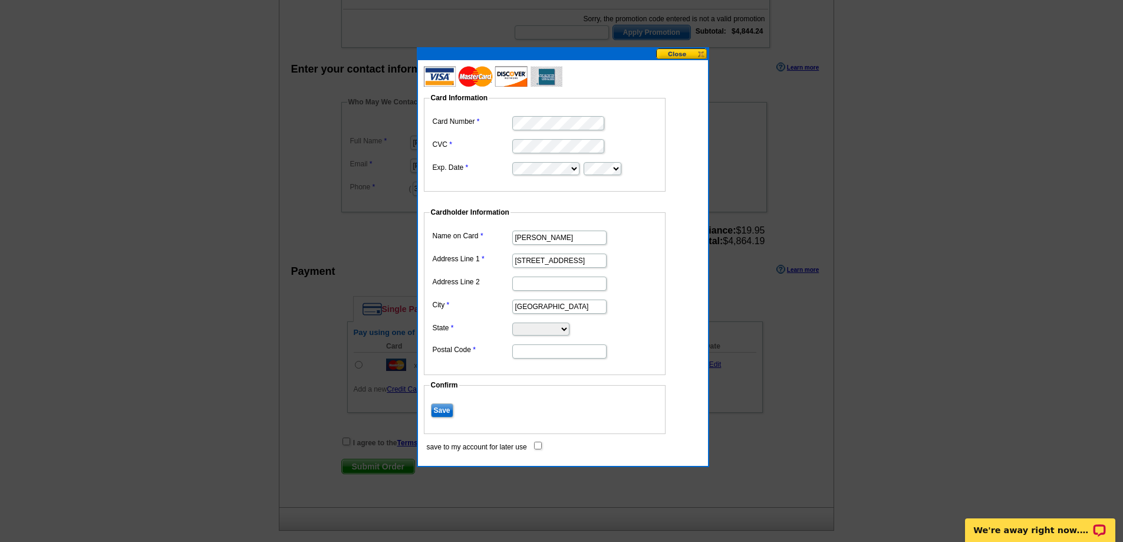
type input "19971"
click at [442, 406] on input "Save" at bounding box center [442, 410] width 22 height 14
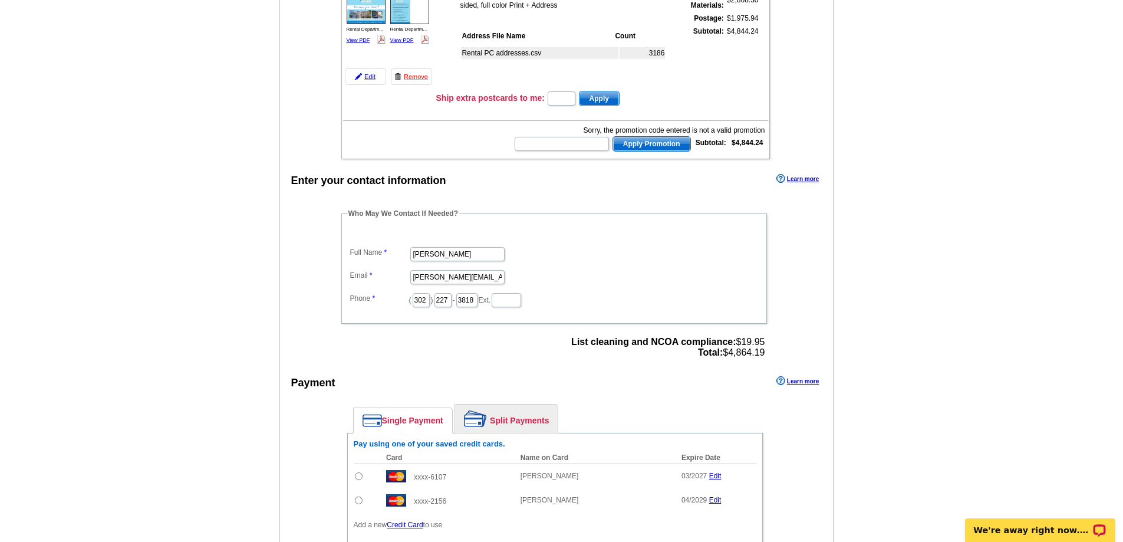
scroll to position [177, 0]
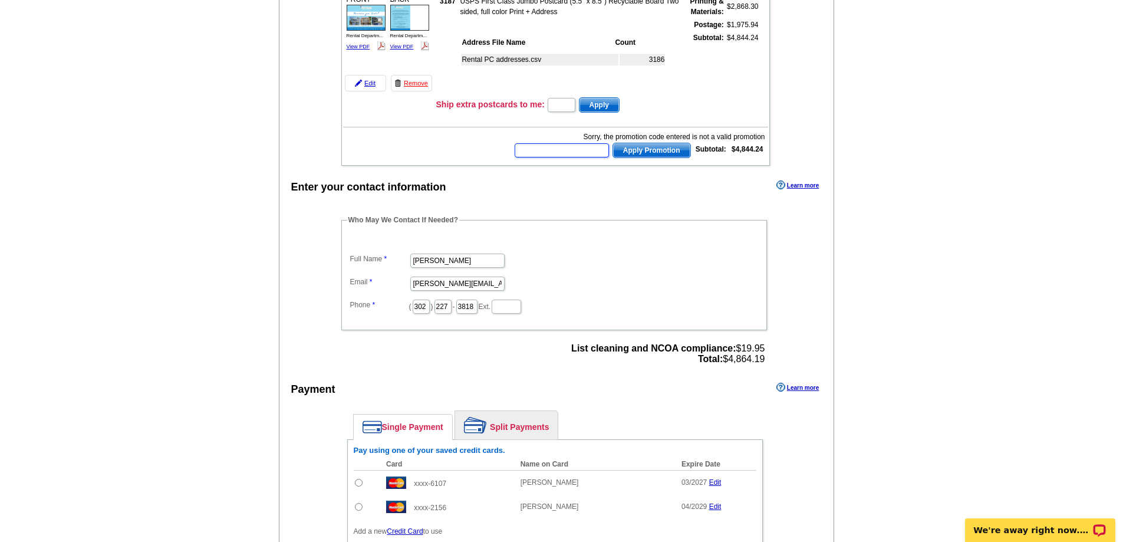
click at [564, 153] on input "text" at bounding box center [562, 150] width 94 height 14
type input "Grow2025"
click at [664, 147] on span "Apply Promotion" at bounding box center [651, 150] width 77 height 14
click at [570, 152] on input "text" at bounding box center [562, 150] width 94 height 14
type input "Chat2025"
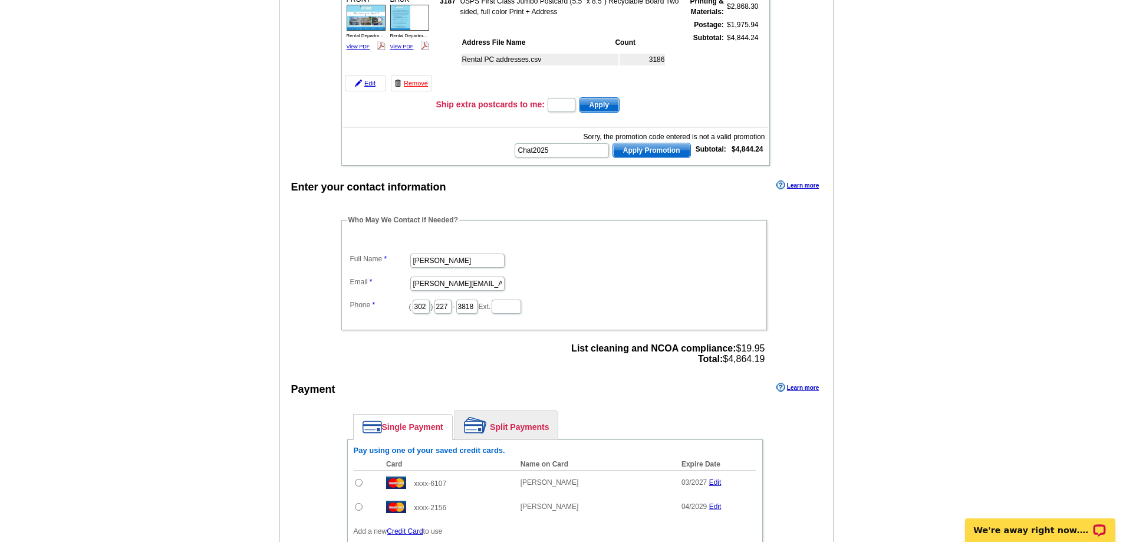
click at [647, 154] on span "Apply Promotion" at bounding box center [651, 150] width 77 height 14
click at [546, 157] on input "text" at bounding box center [562, 150] width 94 height 14
click at [1058, 527] on p "Chat with us!" at bounding box center [1032, 529] width 117 height 9
click at [549, 156] on input "text" at bounding box center [562, 150] width 94 height 14
type input "Chat20"
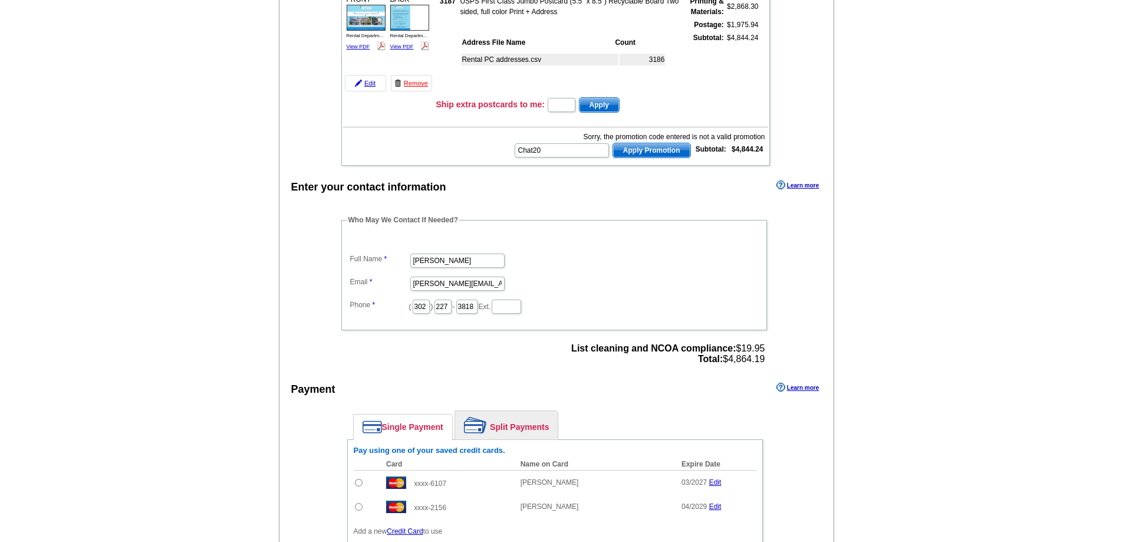
click at [661, 151] on span "Apply Promotion" at bounding box center [651, 150] width 77 height 14
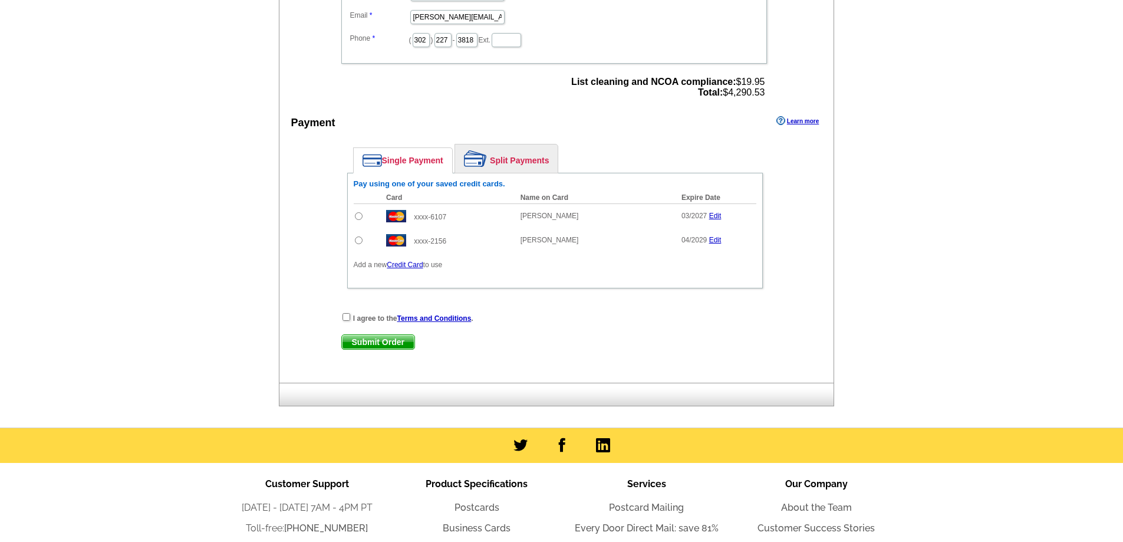
scroll to position [472, 0]
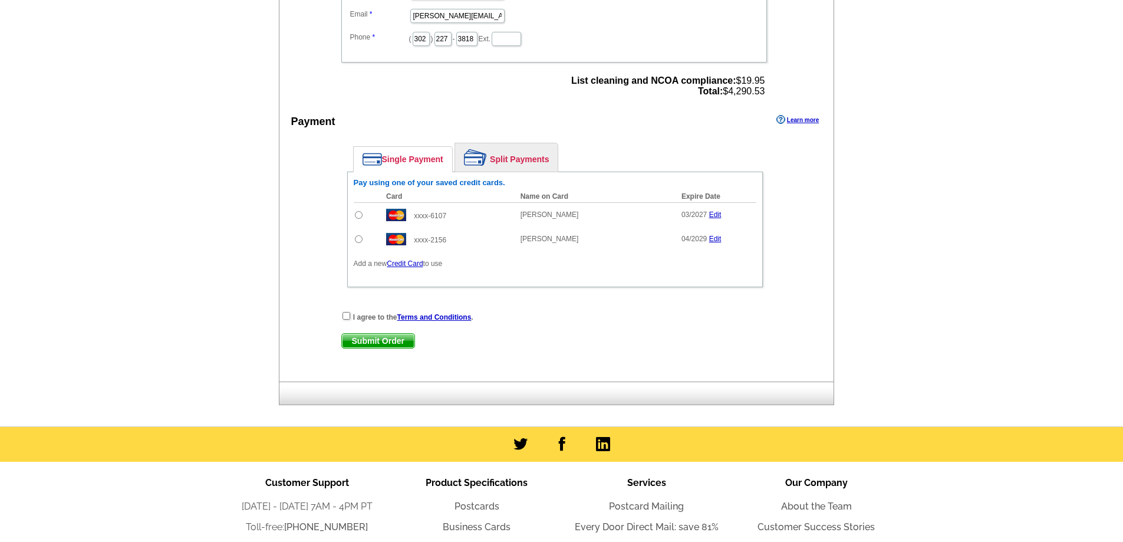
click at [357, 240] on input "radio" at bounding box center [359, 239] width 8 height 8
radio input "true"
click at [348, 317] on input "checkbox" at bounding box center [347, 316] width 8 height 8
checkbox input "true"
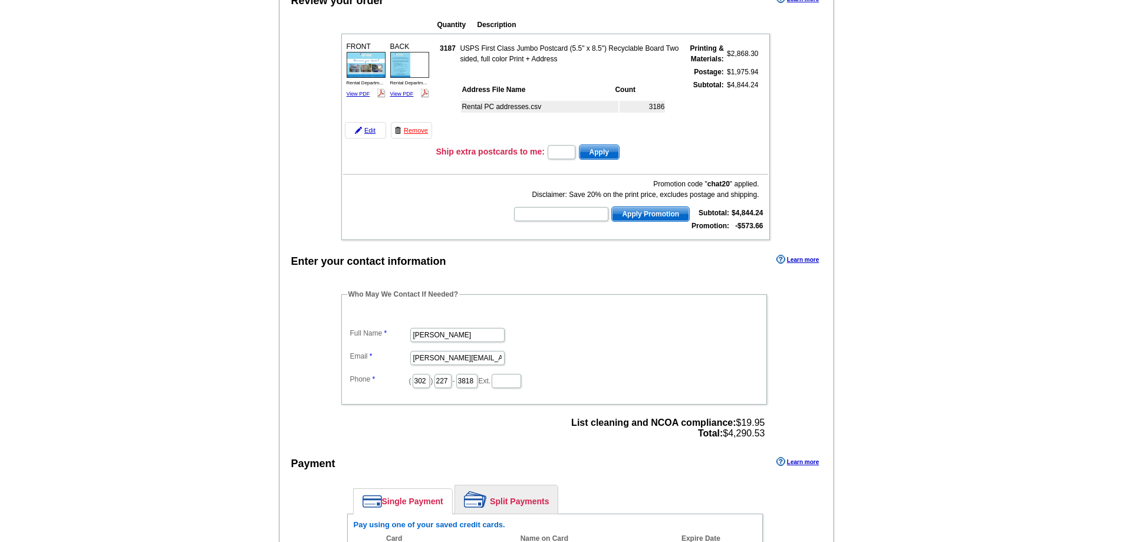
scroll to position [118, 0]
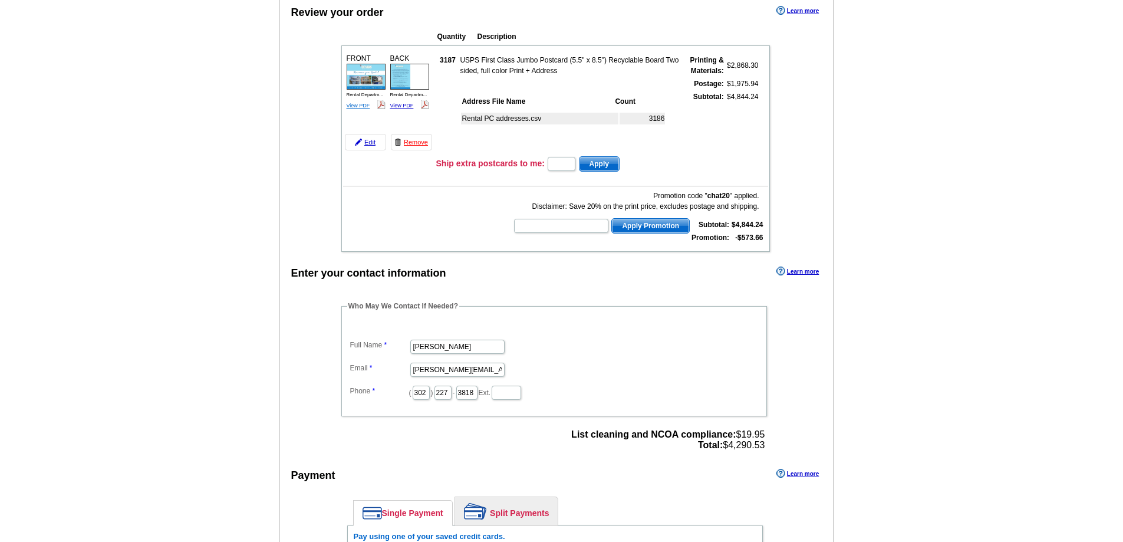
click at [358, 108] on link "View PDF" at bounding box center [359, 106] width 24 height 6
click at [403, 108] on link "View PDF" at bounding box center [402, 106] width 24 height 6
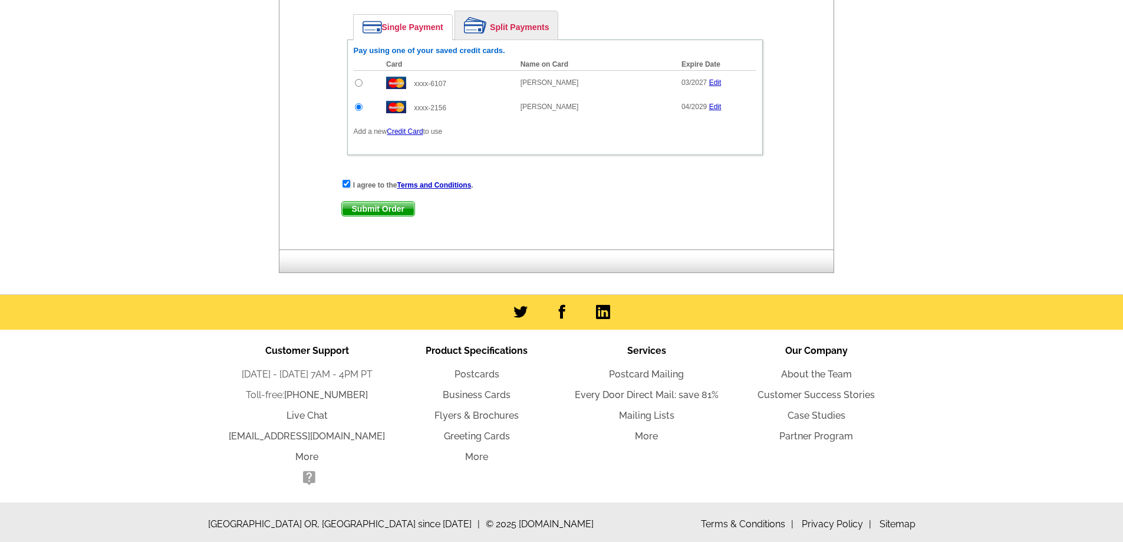
scroll to position [609, 0]
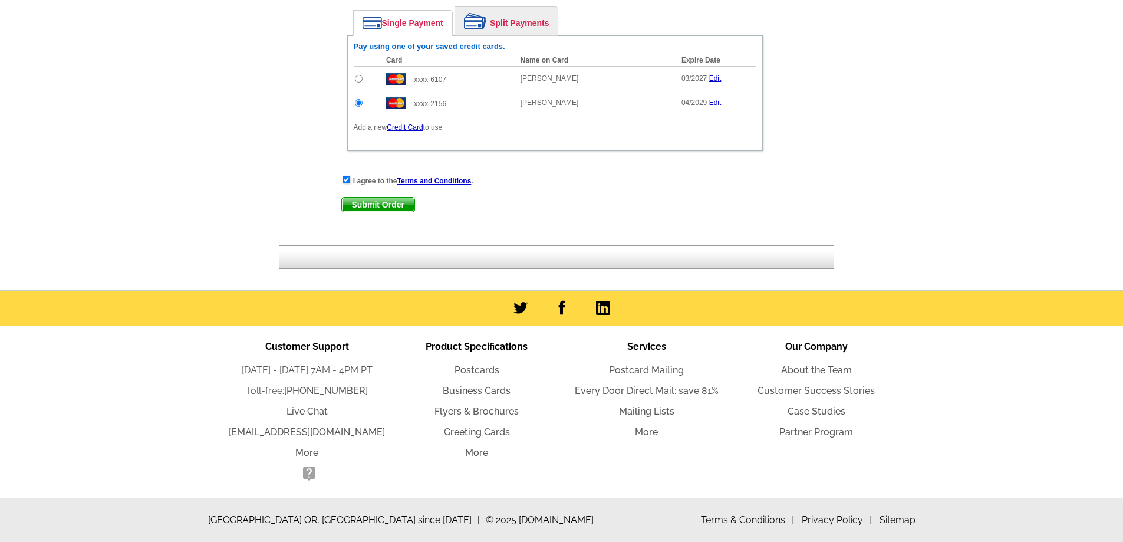
click at [387, 202] on span "Submit Order" at bounding box center [378, 204] width 73 height 14
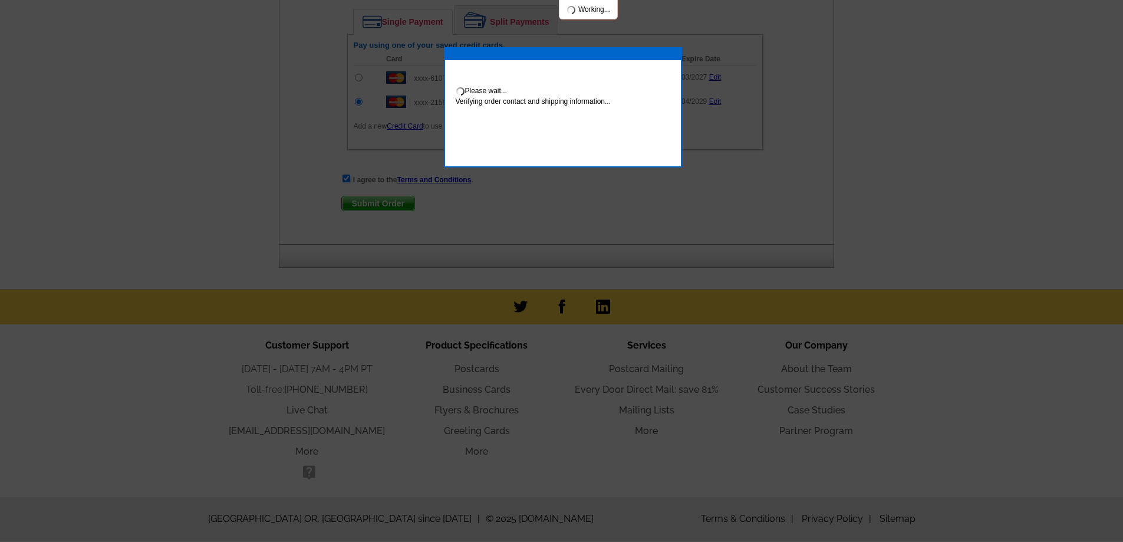
scroll to position [668, 0]
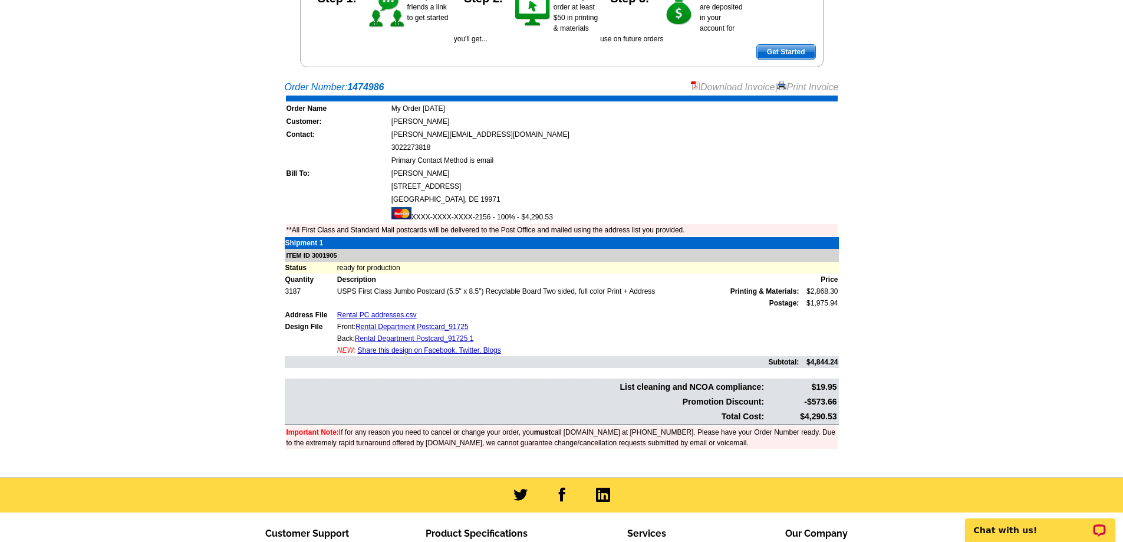
click at [797, 90] on link "Print Invoice" at bounding box center [807, 87] width 61 height 10
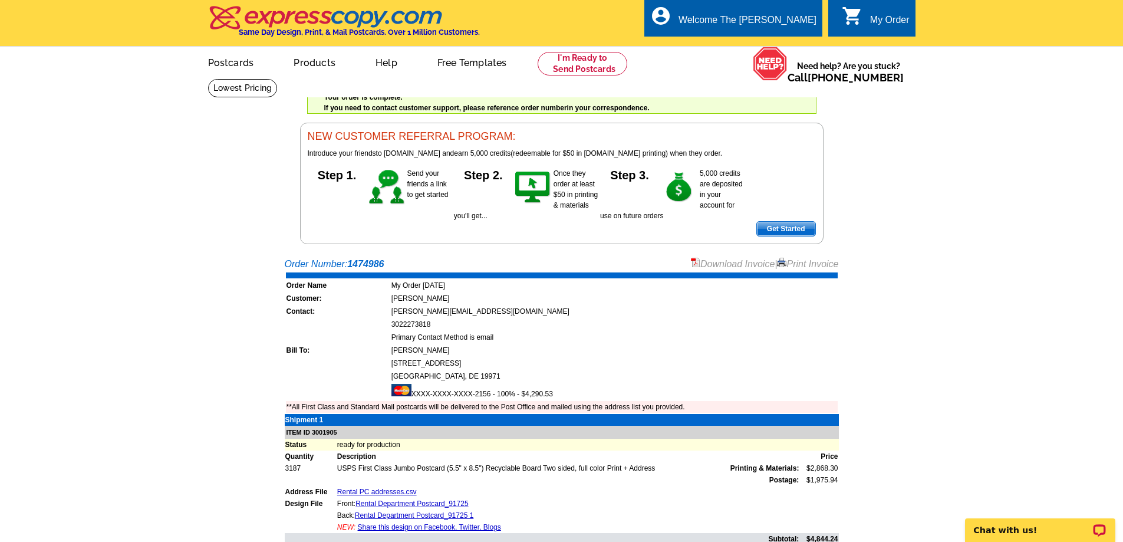
click at [880, 15] on div "My Order" at bounding box center [889, 23] width 39 height 17
